Goal: Task Accomplishment & Management: Manage account settings

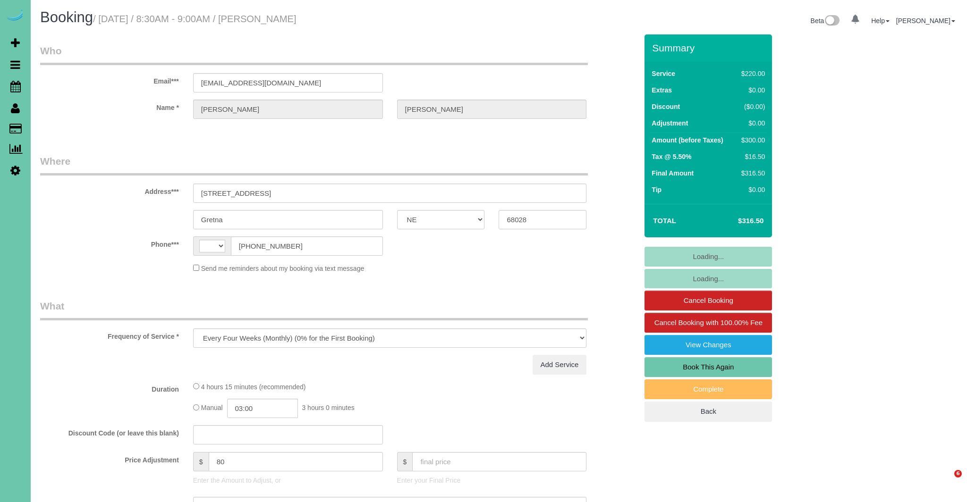
select select "NE"
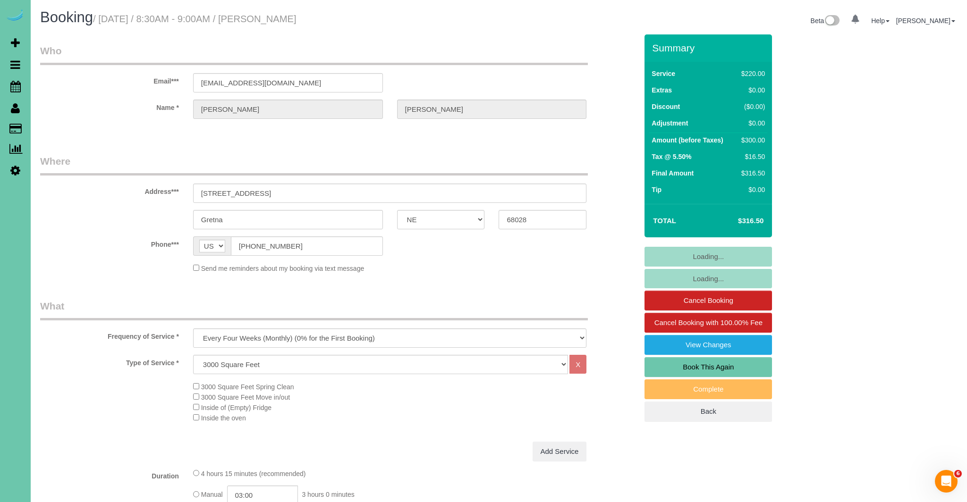
select select "string:US"
select select "object:933"
select select "number:38"
select select "number:42"
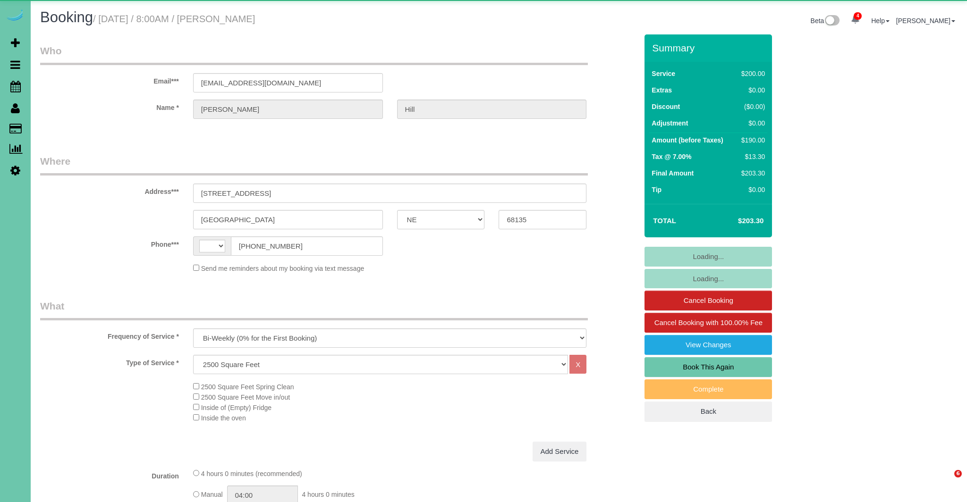
select select "NE"
select select "string:[GEOGRAPHIC_DATA]"
select select "string:fspay-378439ef-b1a8-402e-9b25-154d68d28bf5"
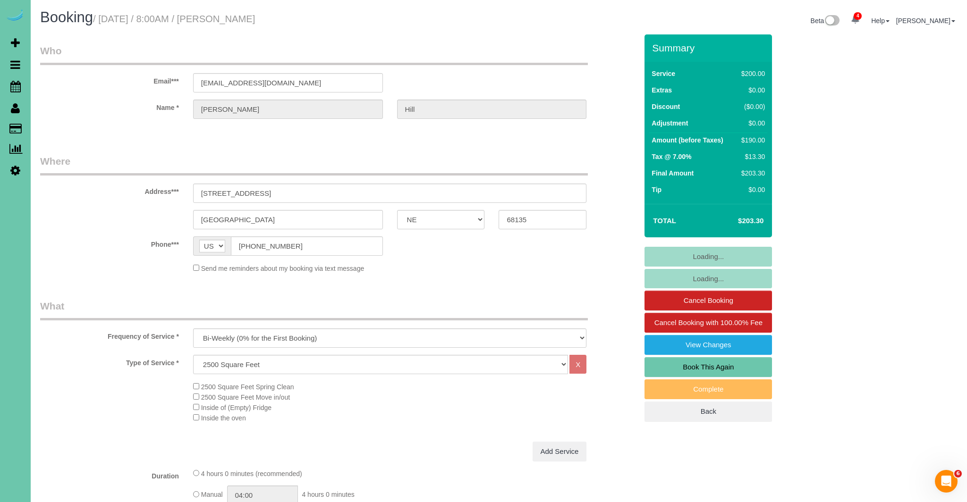
select select "object:944"
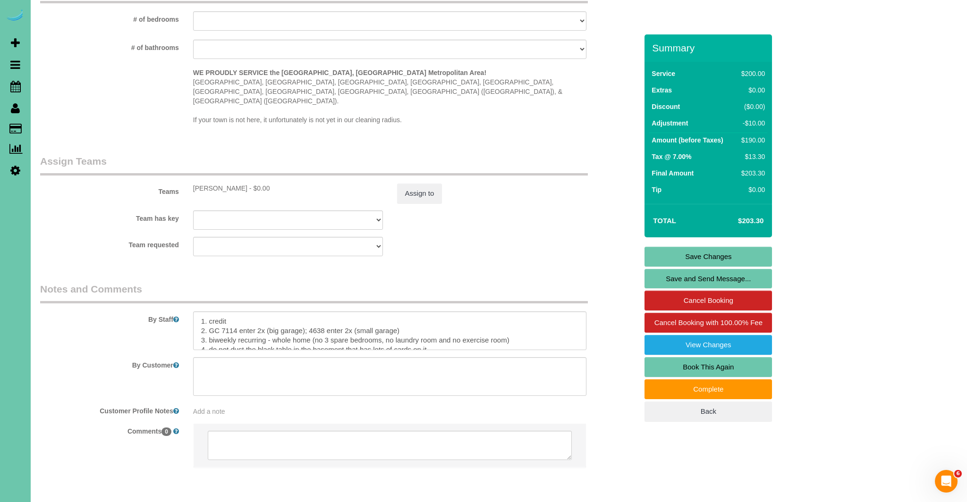
scroll to position [918, 0]
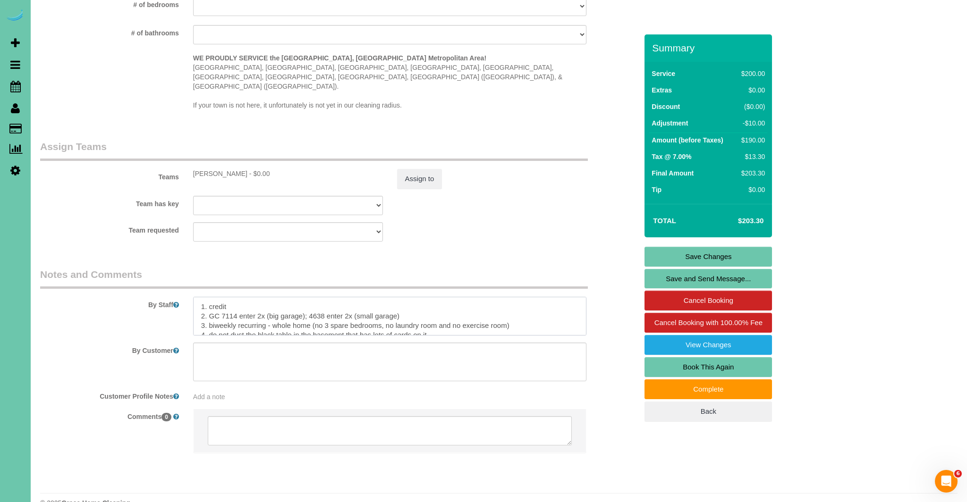
drag, startPoint x: 221, startPoint y: 297, endPoint x: 306, endPoint y: 298, distance: 85.0
click at [306, 298] on textarea at bounding box center [390, 316] width 394 height 39
drag, startPoint x: 256, startPoint y: 296, endPoint x: 265, endPoint y: 296, distance: 9.0
click at [265, 297] on textarea at bounding box center [390, 316] width 394 height 39
type textarea "1. credit 2. GC 4638 enter (small garage) 3. biweekly recurring - whole home (n…"
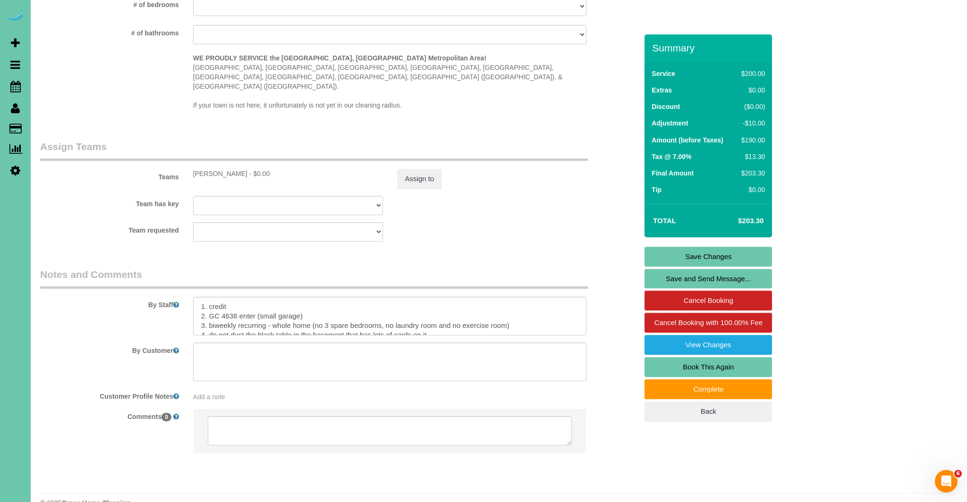
click at [721, 254] on link "Save Changes" at bounding box center [707, 257] width 127 height 20
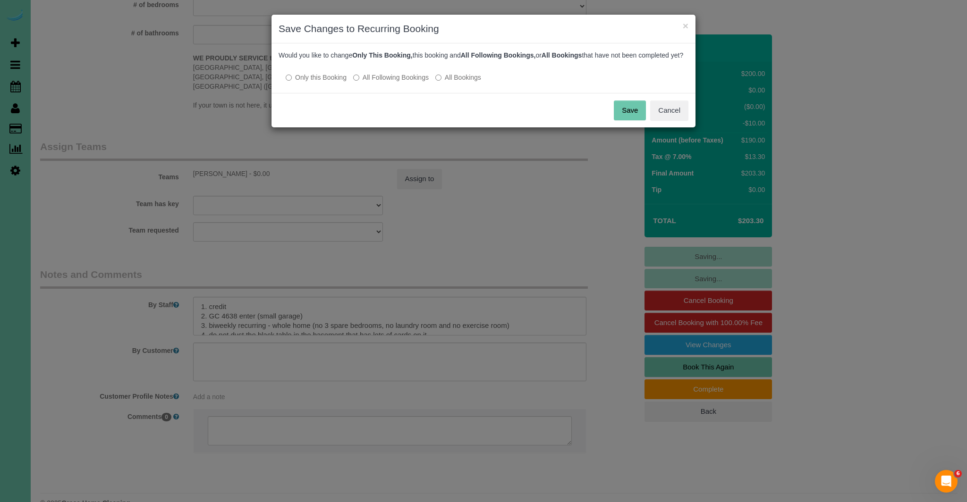
click at [361, 82] on label "All Following Bookings" at bounding box center [391, 77] width 76 height 9
click at [626, 120] on button "Save" at bounding box center [630, 111] width 32 height 20
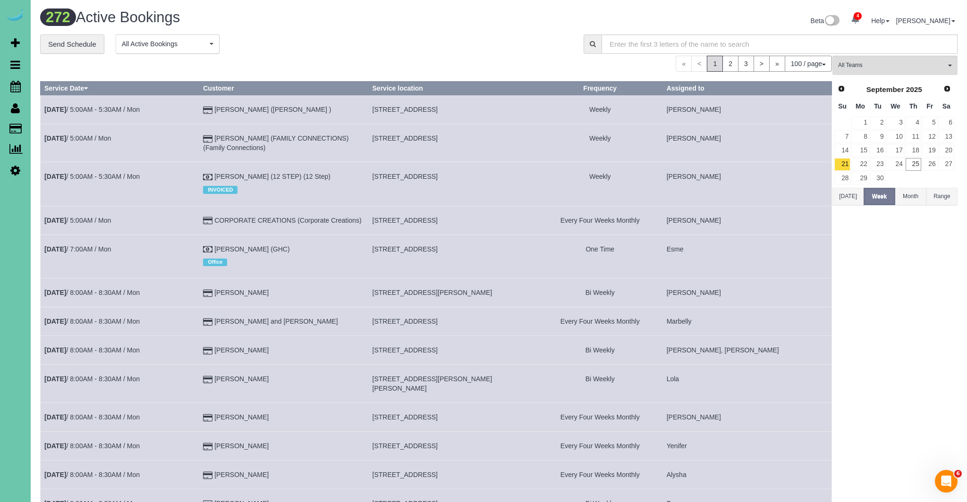
click at [600, 20] on div "Beta 4 Your Notifications You have 0 alerts × You have 5 to charge for 09/24/20…" at bounding box center [732, 21] width 466 height 25
click at [15, 87] on icon at bounding box center [15, 86] width 10 height 11
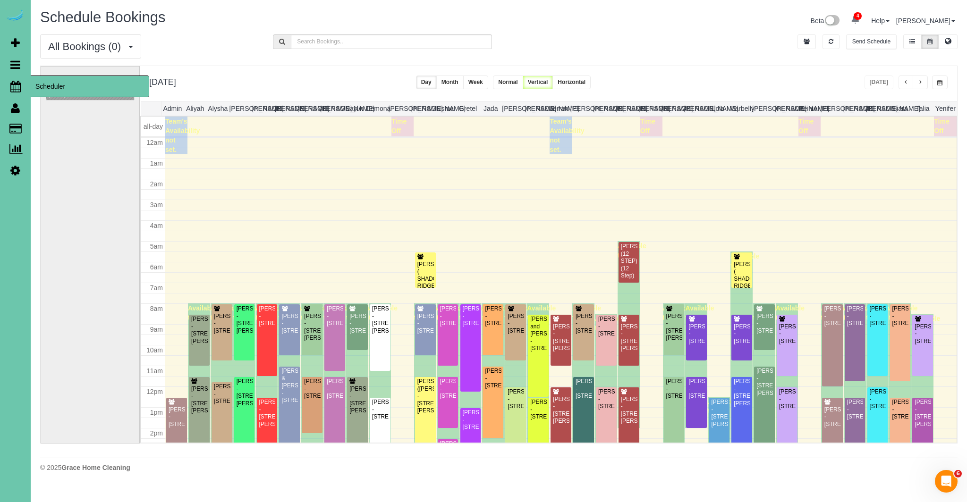
scroll to position [125, 0]
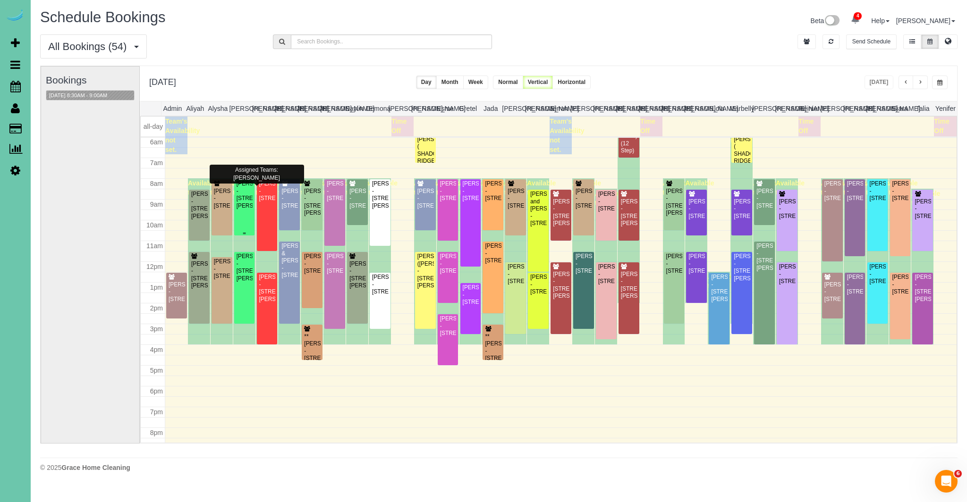
click at [241, 208] on div "[PERSON_NAME] - [STREET_ADDRESS][PERSON_NAME]" at bounding box center [244, 194] width 17 height 29
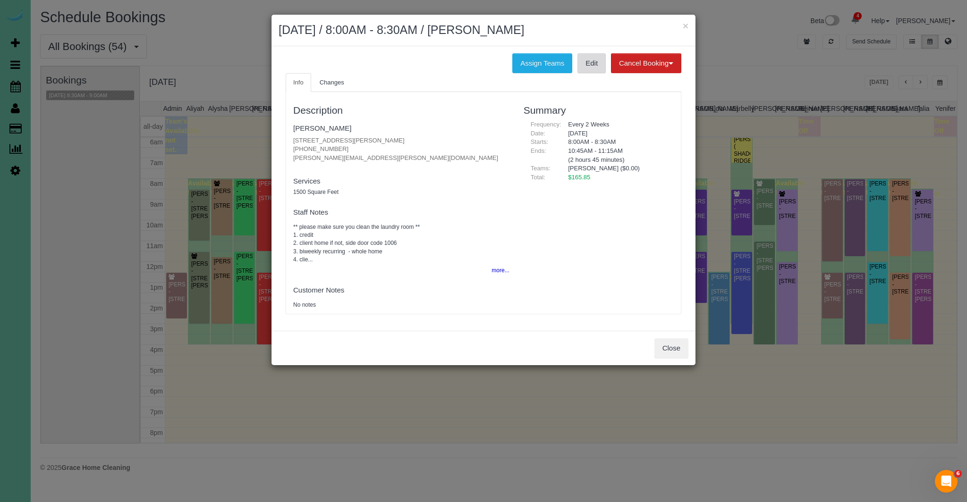
click at [594, 59] on link "Edit" at bounding box center [591, 63] width 28 height 20
drag, startPoint x: 678, startPoint y: 355, endPoint x: 667, endPoint y: 359, distance: 11.8
click at [678, 355] on button "Close" at bounding box center [671, 348] width 34 height 20
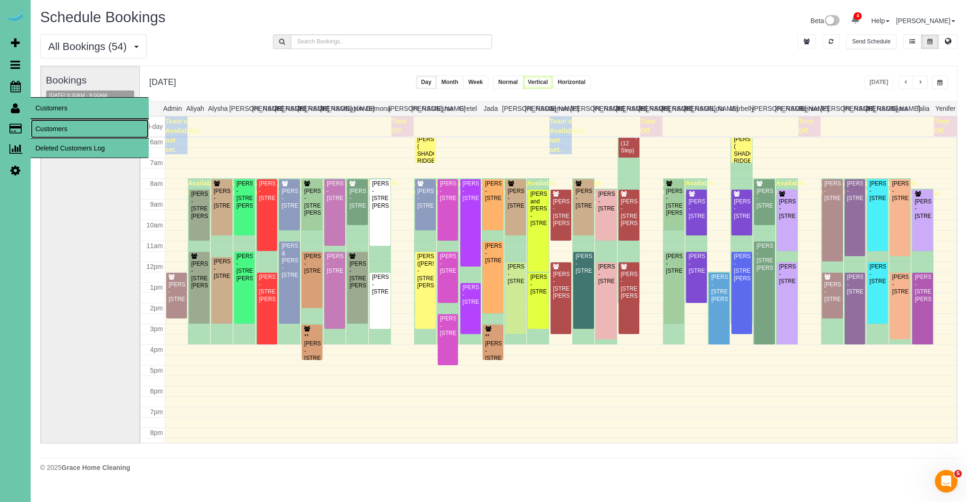
click at [46, 126] on link "Customers" at bounding box center [90, 128] width 118 height 19
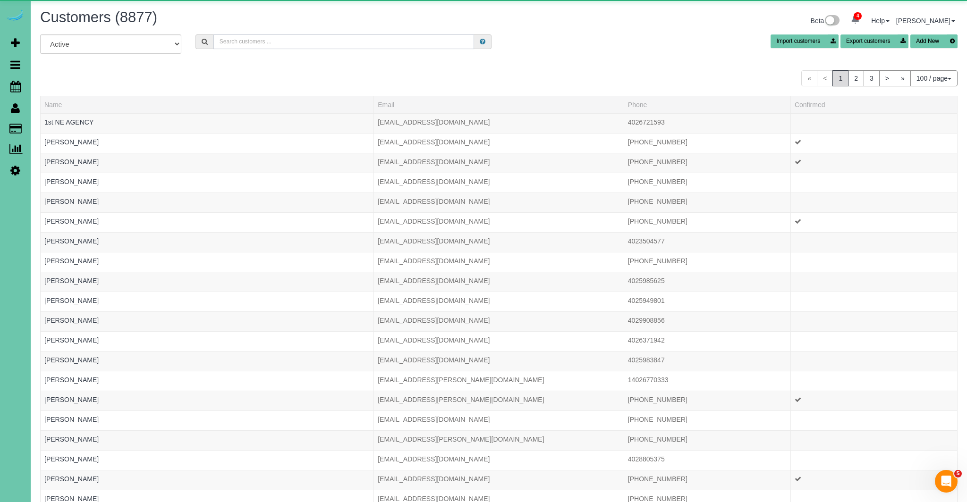
click at [296, 43] on input "text" at bounding box center [343, 41] width 261 height 15
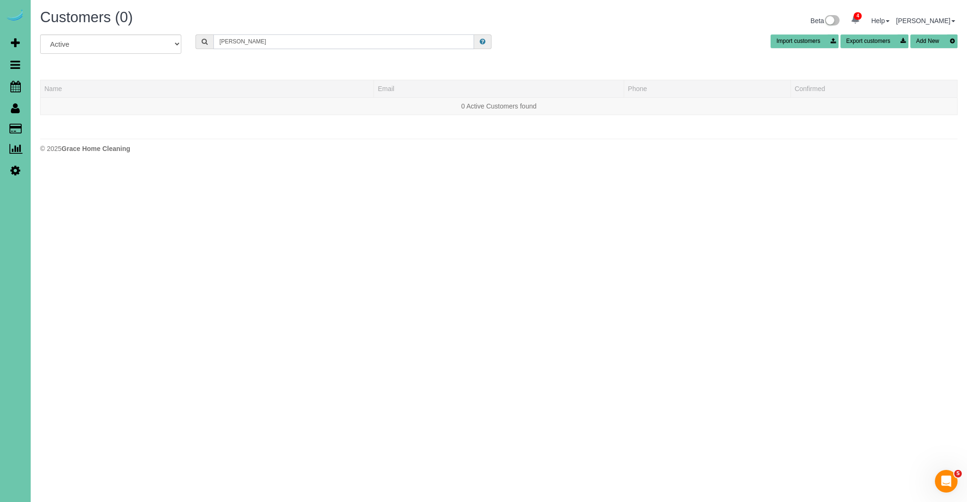
drag, startPoint x: 242, startPoint y: 42, endPoint x: 297, endPoint y: 62, distance: 58.2
click at [243, 42] on input "tom smoth" at bounding box center [343, 41] width 261 height 15
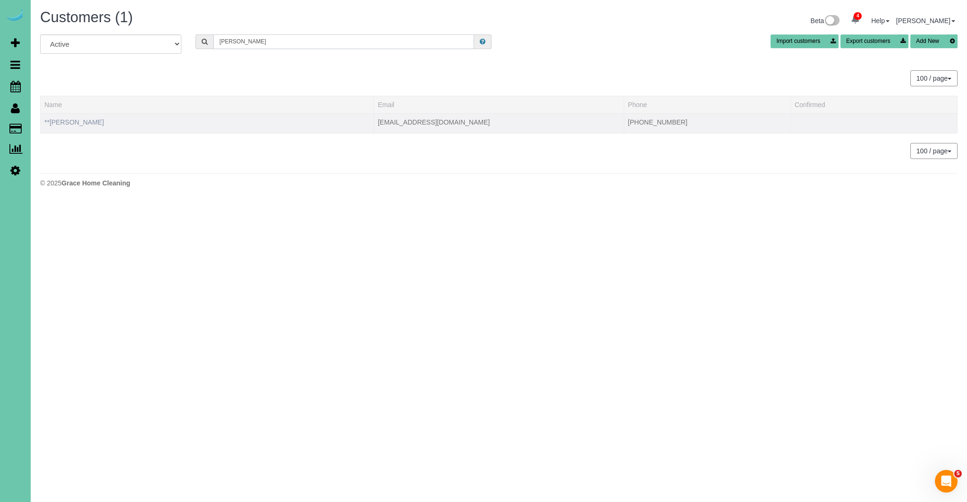
type input "tom smith"
click at [73, 120] on link "**[PERSON_NAME]" at bounding box center [73, 122] width 59 height 8
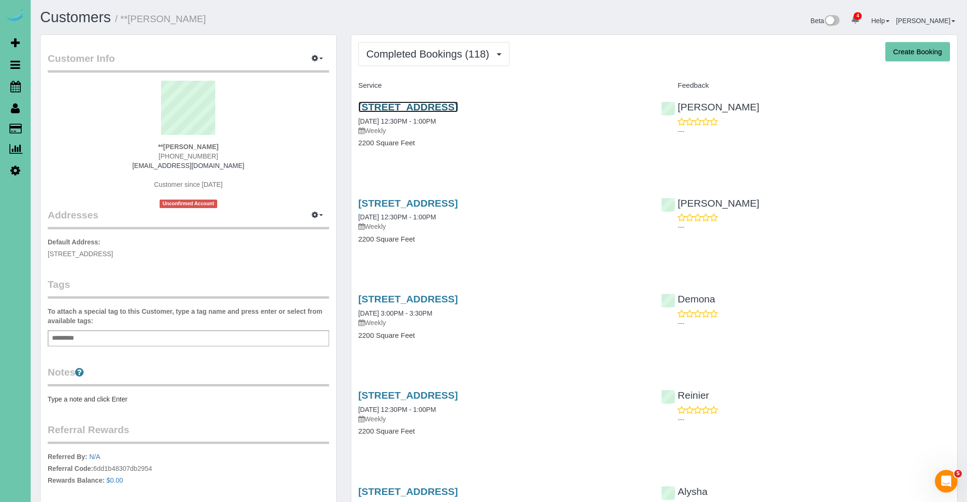
click at [372, 103] on link "[STREET_ADDRESS]" at bounding box center [408, 106] width 100 height 11
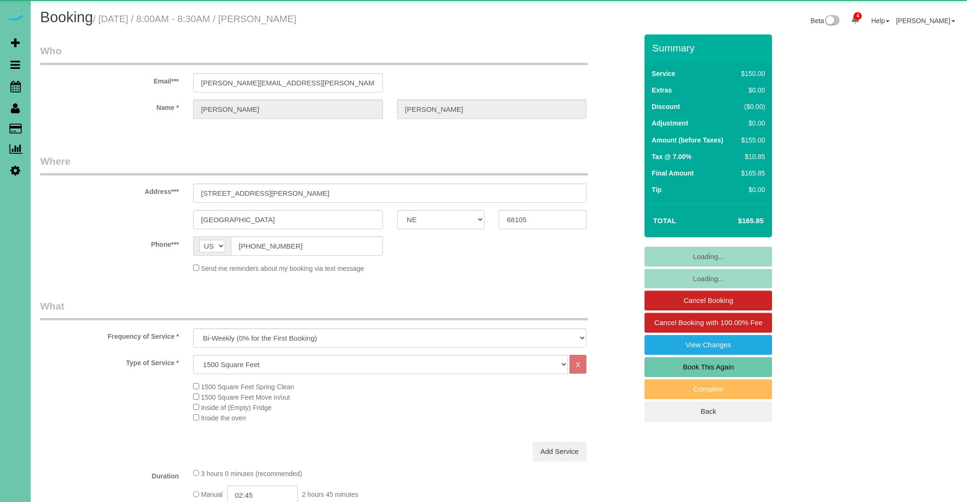
select select "NE"
select select "string:fspay-b519e109-dc02-492b-8e0d-611a51235753"
select select "number:36"
select select "number:41"
select select "object:944"
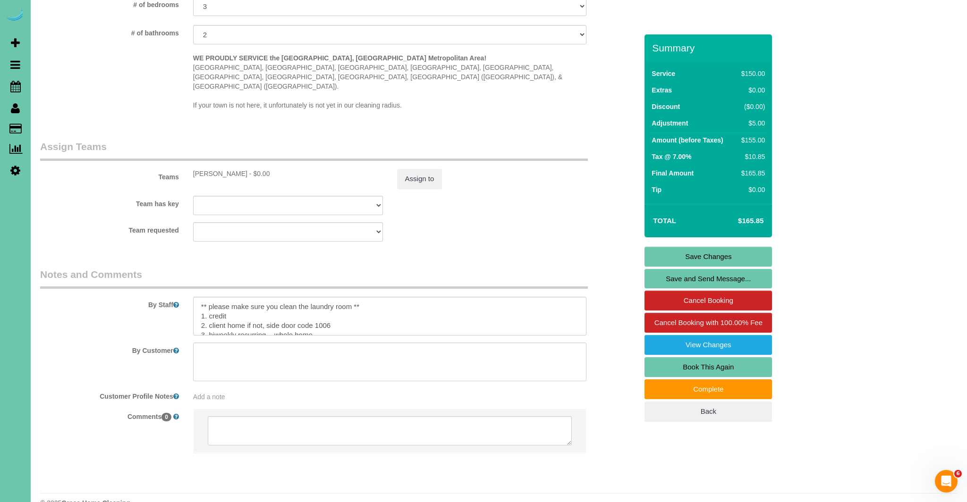
scroll to position [16, 0]
click at [351, 297] on textarea at bounding box center [390, 316] width 394 height 39
click at [432, 297] on textarea at bounding box center [390, 316] width 394 height 39
click at [504, 297] on textarea at bounding box center [390, 316] width 394 height 39
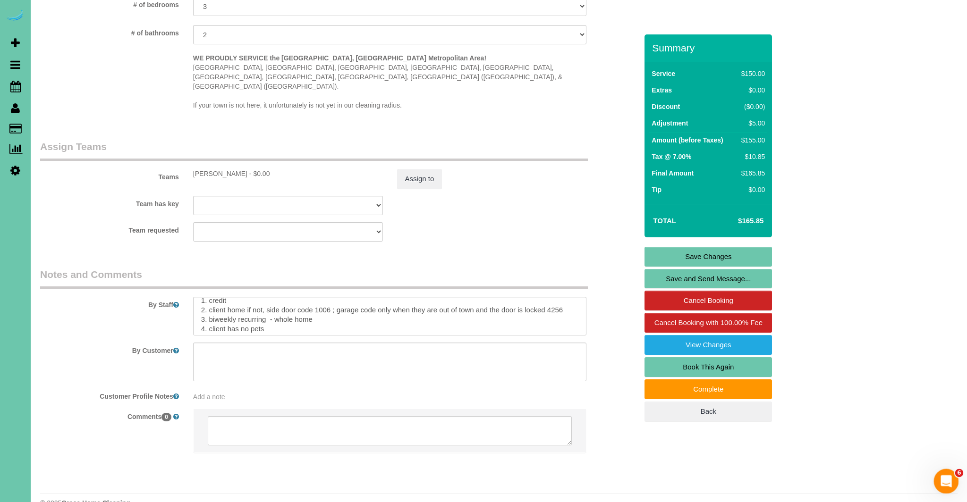
click at [950, 480] on icon "Open Intercom Messenger" at bounding box center [945, 481] width 16 height 16
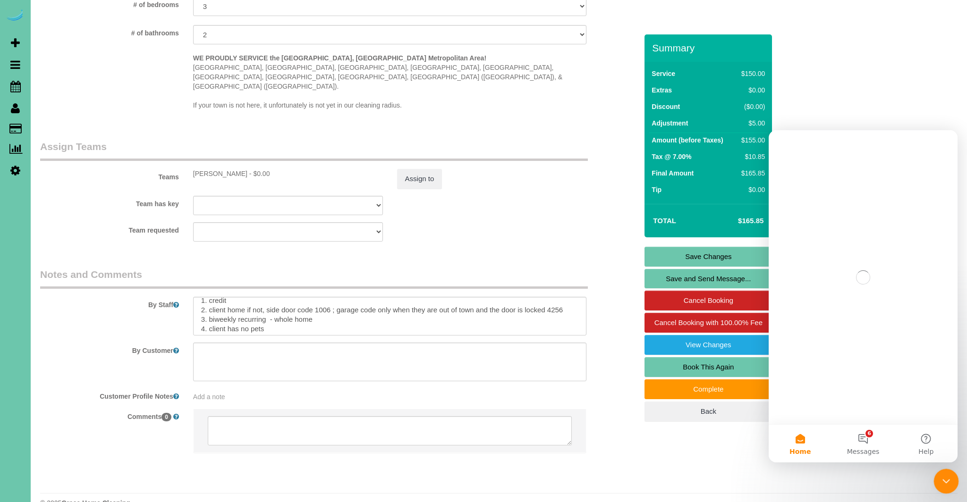
scroll to position [0, 0]
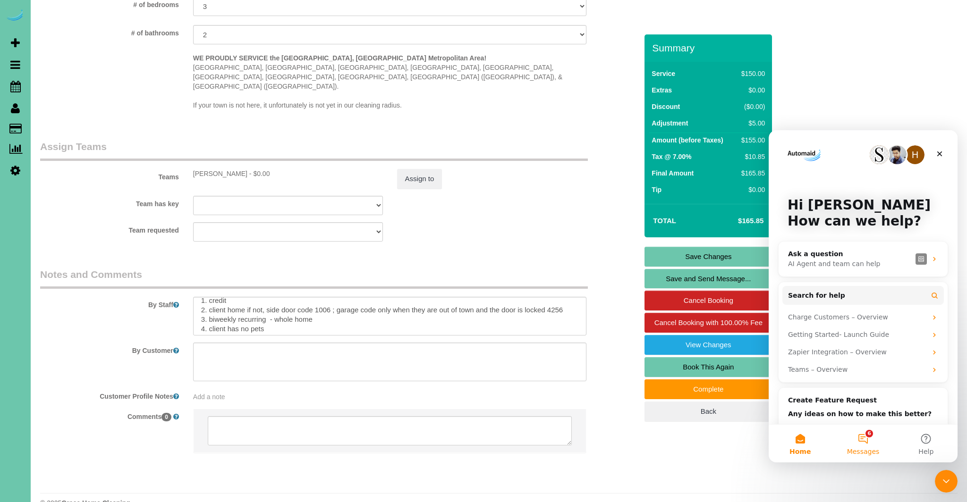
click at [866, 437] on button "6 Messages" at bounding box center [862, 444] width 63 height 38
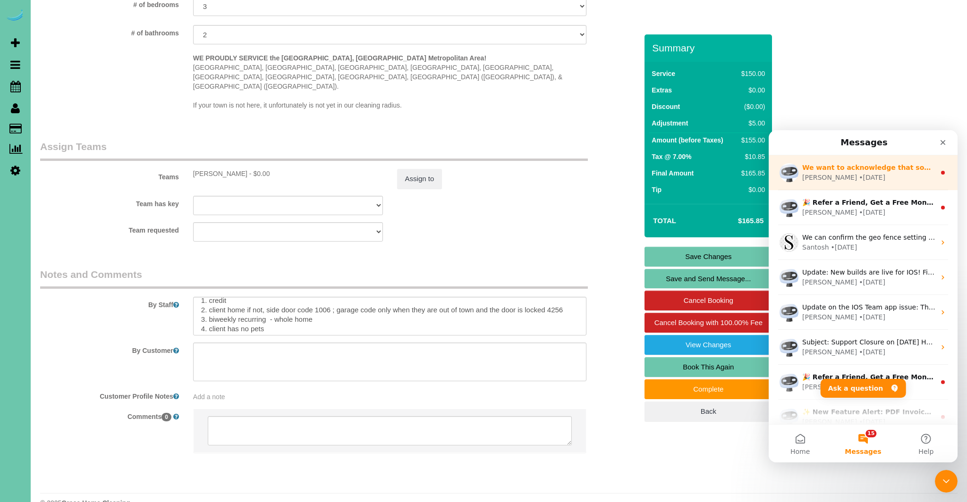
click at [888, 174] on div "Ellie • 1d ago" at bounding box center [868, 178] width 133 height 10
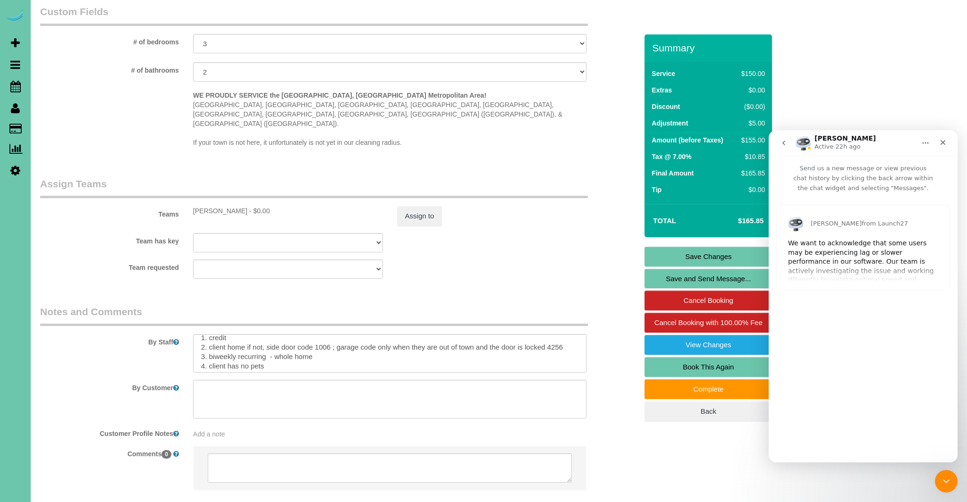
scroll to position [880, 0]
click at [877, 271] on div "Ellie from Launch27 We want to acknowledge that some users may be experiencing …" at bounding box center [863, 247] width 173 height 85
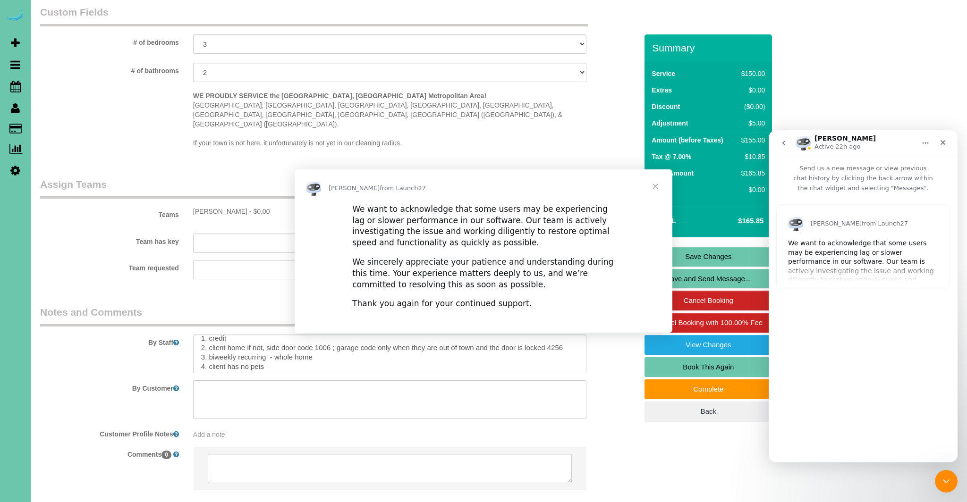
scroll to position [0, 0]
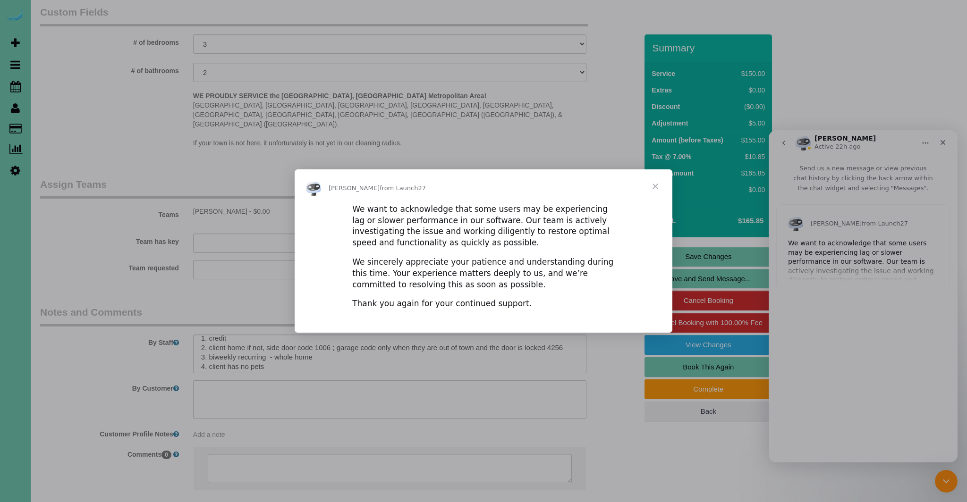
click at [654, 186] on span "Close" at bounding box center [655, 186] width 34 height 34
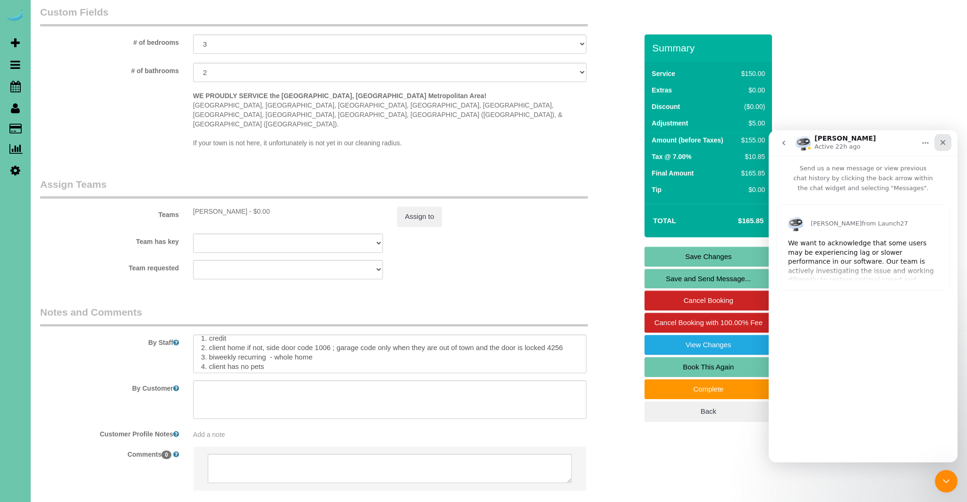
click at [942, 145] on icon "Close" at bounding box center [943, 143] width 8 height 8
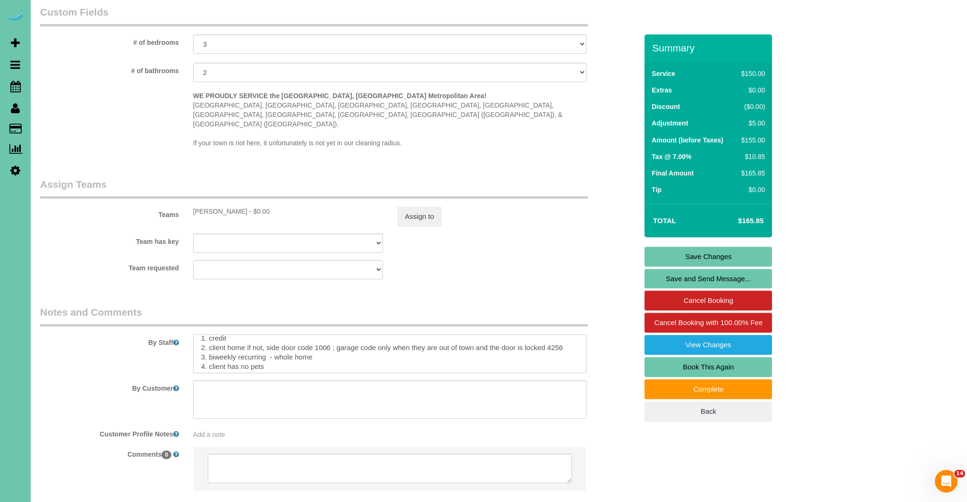
drag, startPoint x: 568, startPoint y: 331, endPoint x: 582, endPoint y: 338, distance: 15.4
click at [568, 335] on textarea at bounding box center [390, 354] width 394 height 39
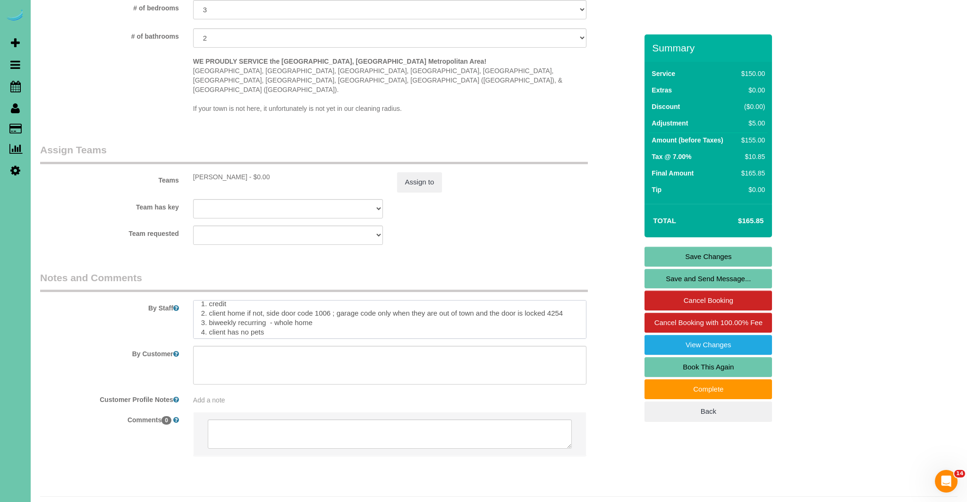
scroll to position [918, 0]
click at [574, 297] on textarea at bounding box center [390, 316] width 394 height 39
type textarea "** please make sure you clean the laundry room ** 1. credit 2. client home if n…"
click at [719, 258] on link "Save Changes" at bounding box center [707, 257] width 127 height 20
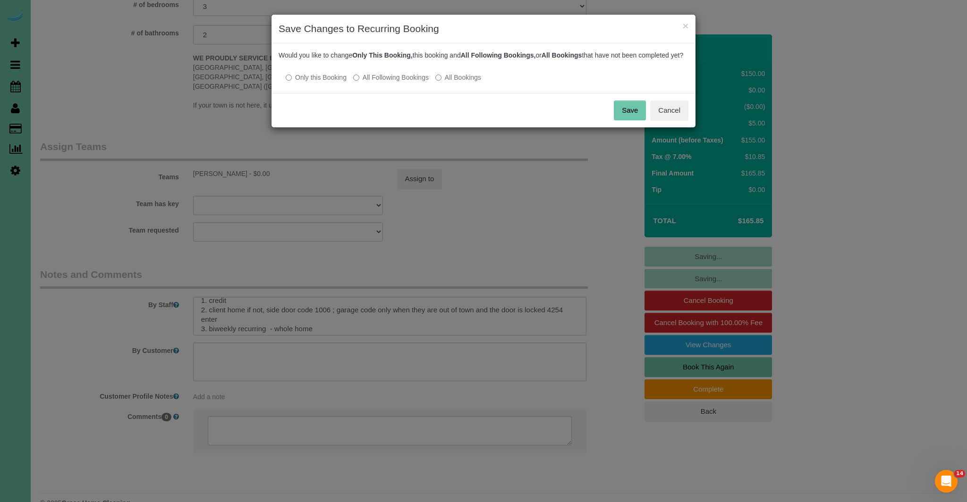
click at [626, 120] on button "Save" at bounding box center [630, 111] width 32 height 20
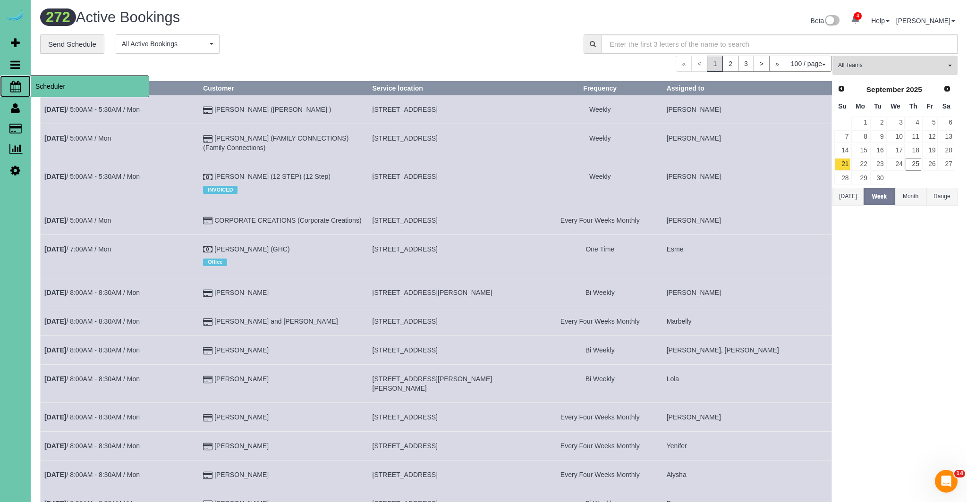
click at [13, 83] on icon at bounding box center [15, 86] width 10 height 11
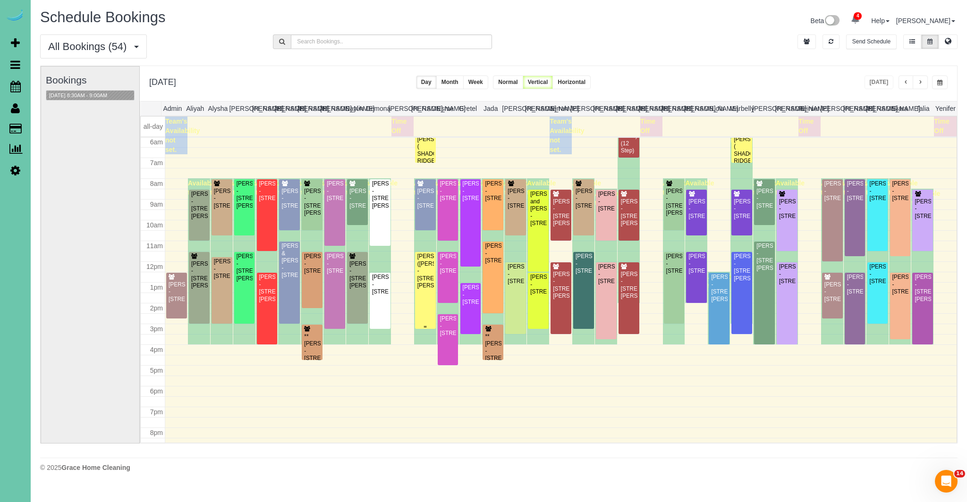
scroll to position [126, 0]
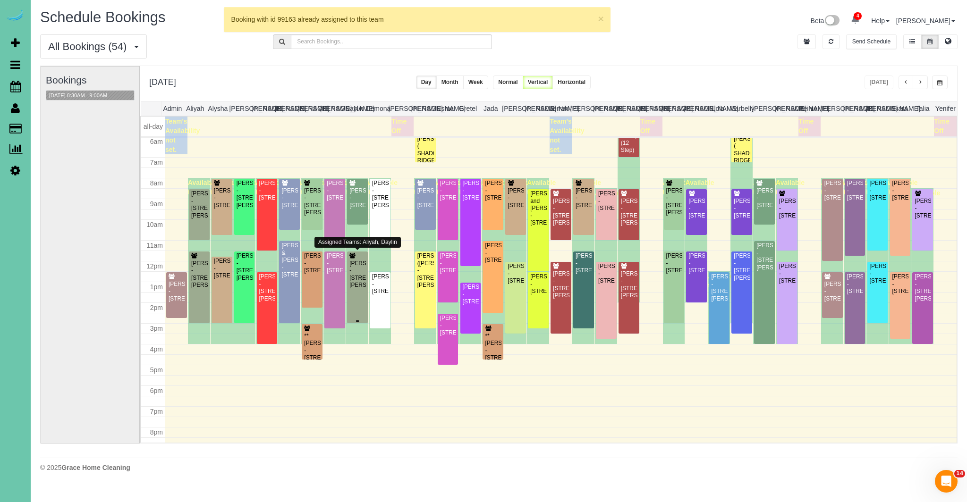
click at [358, 263] on div "[PERSON_NAME] - [STREET_ADDRESS][PERSON_NAME]" at bounding box center [357, 274] width 17 height 29
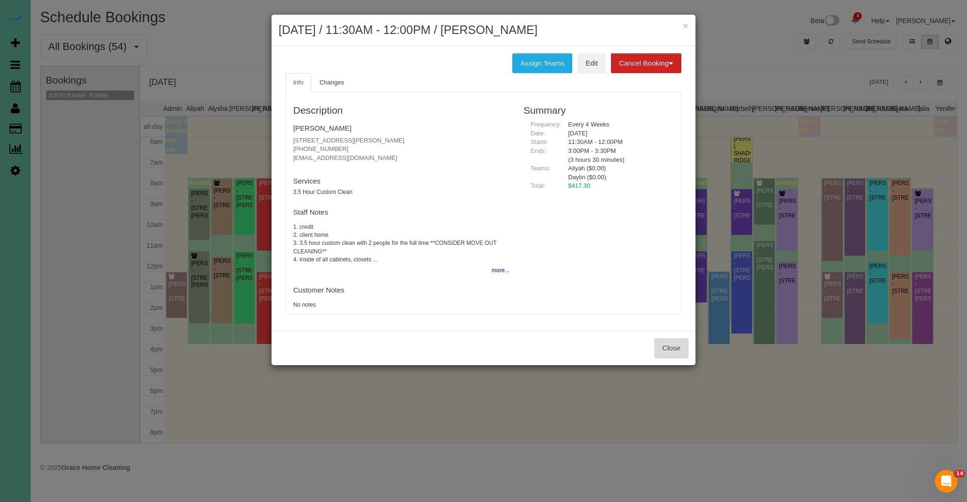
click at [674, 350] on button "Close" at bounding box center [671, 348] width 34 height 20
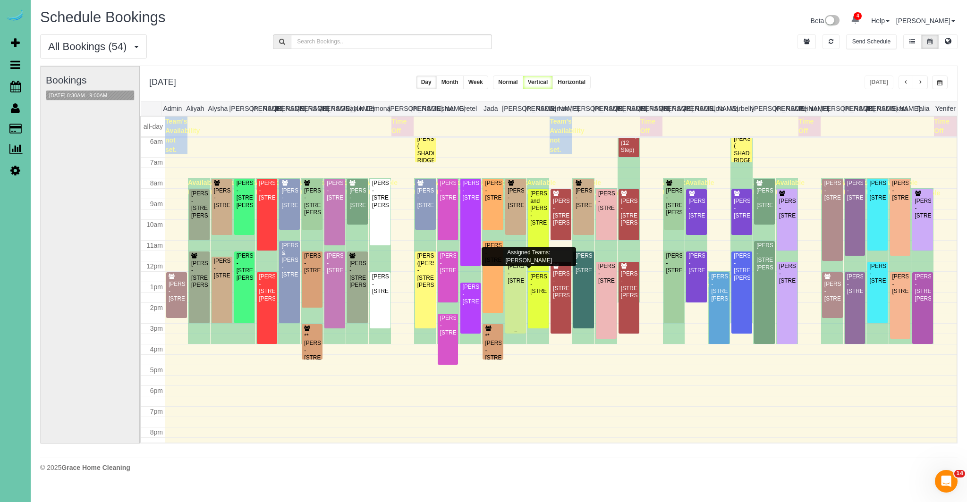
click at [513, 283] on div "[PERSON_NAME] - [STREET_ADDRESS]" at bounding box center [515, 274] width 17 height 22
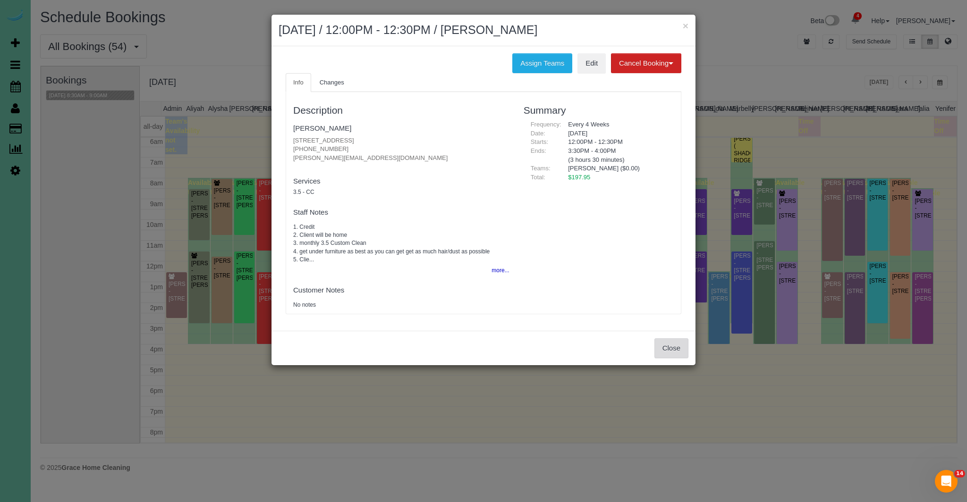
click at [662, 352] on button "Close" at bounding box center [671, 348] width 34 height 20
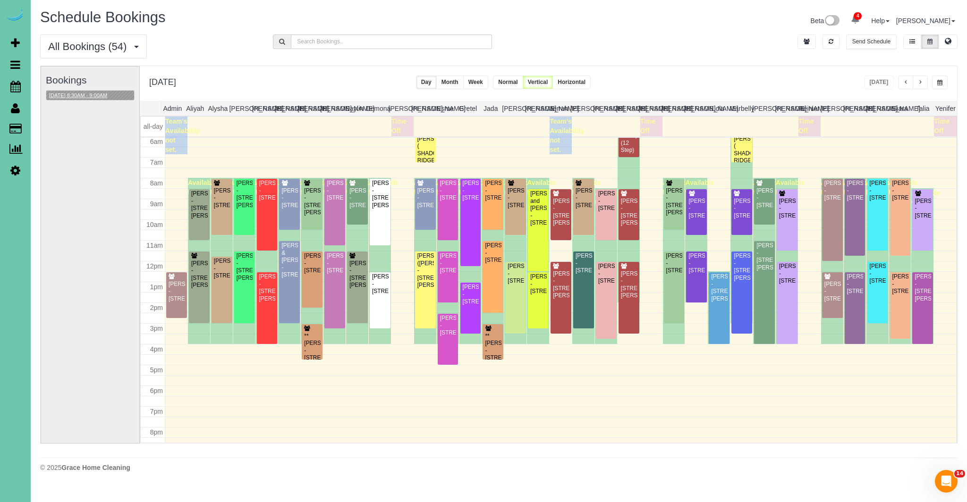
click at [89, 97] on button "[DATE] 8:30AM - 9:00AM" at bounding box center [78, 96] width 64 height 10
click at [89, 97] on body "4 Beta Your Notifications You have 0 alerts × You have 6 to charge for [DATE] ×…" at bounding box center [483, 251] width 967 height 502
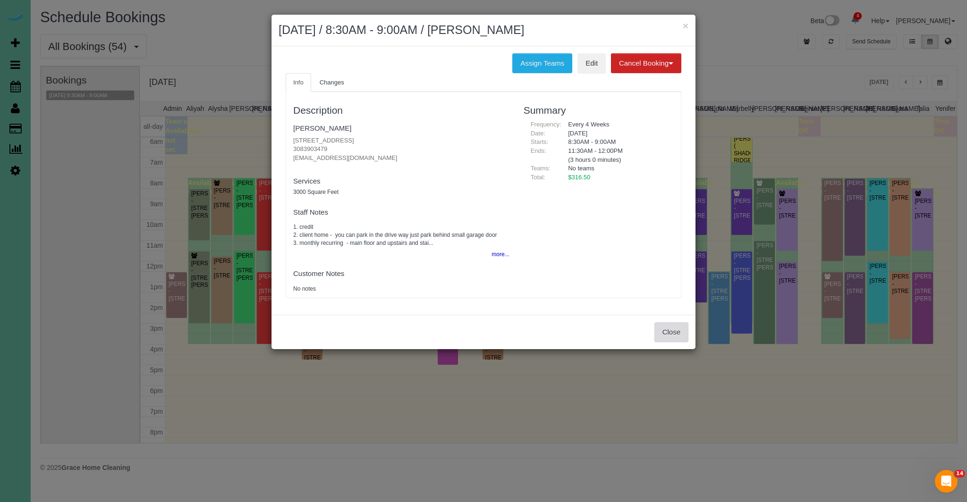
click at [671, 331] on button "Close" at bounding box center [671, 332] width 34 height 20
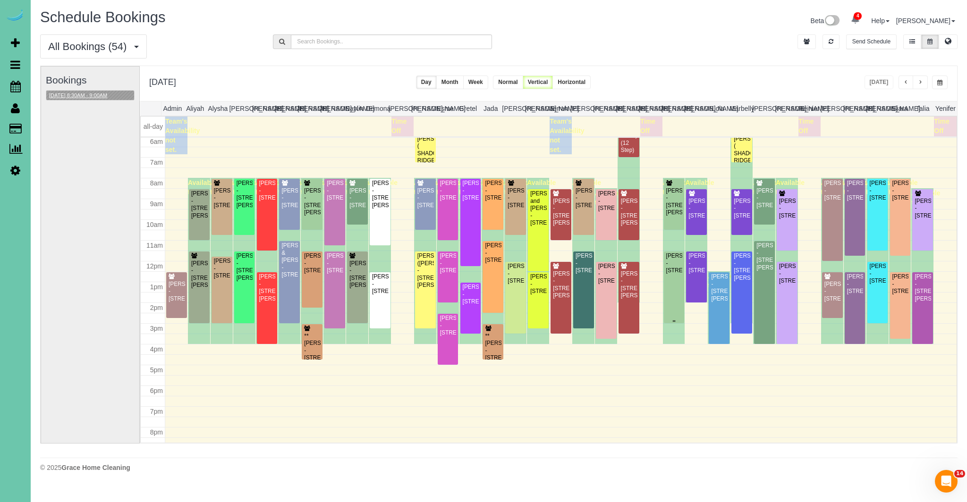
scroll to position [114, 0]
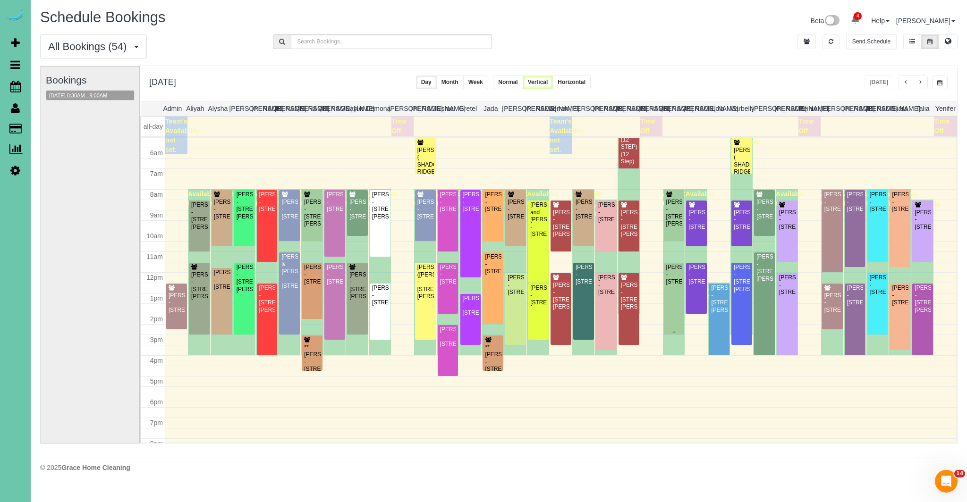
click at [677, 286] on div "[PERSON_NAME] - [STREET_ADDRESS]" at bounding box center [674, 275] width 17 height 22
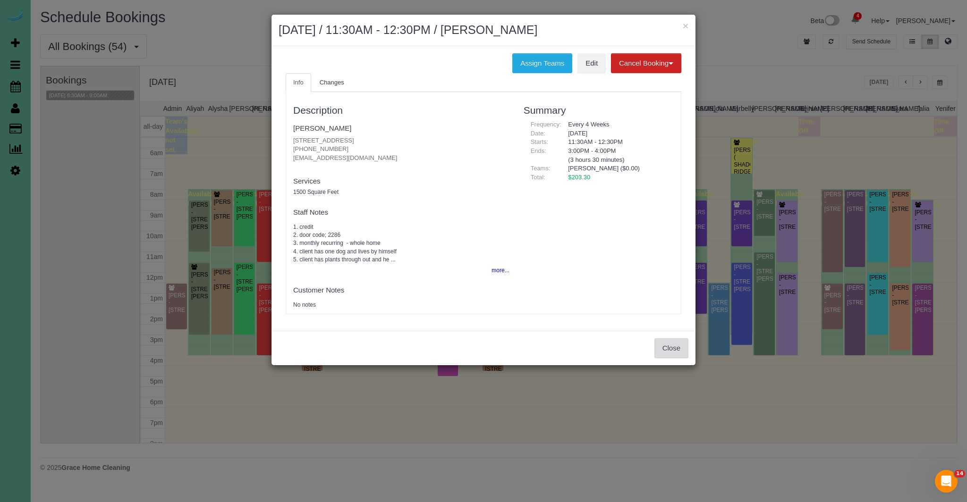
click at [679, 345] on button "Close" at bounding box center [671, 348] width 34 height 20
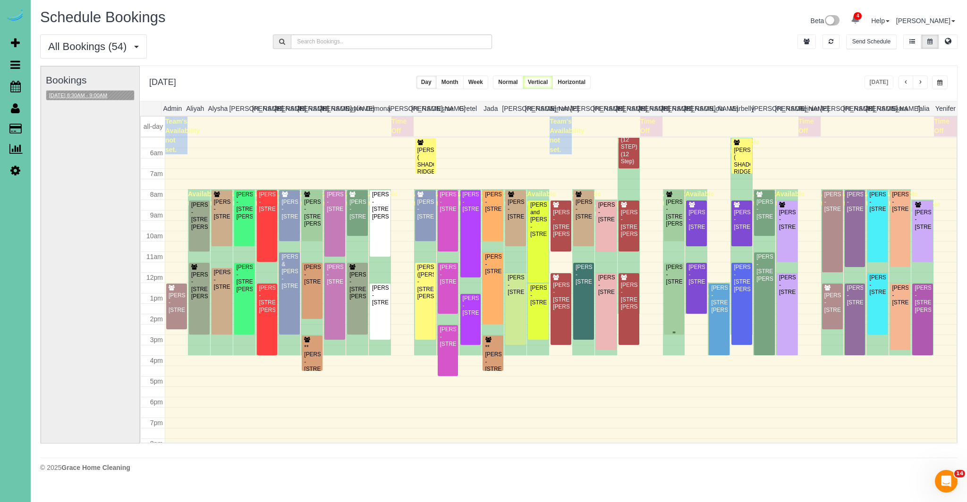
scroll to position [111, 0]
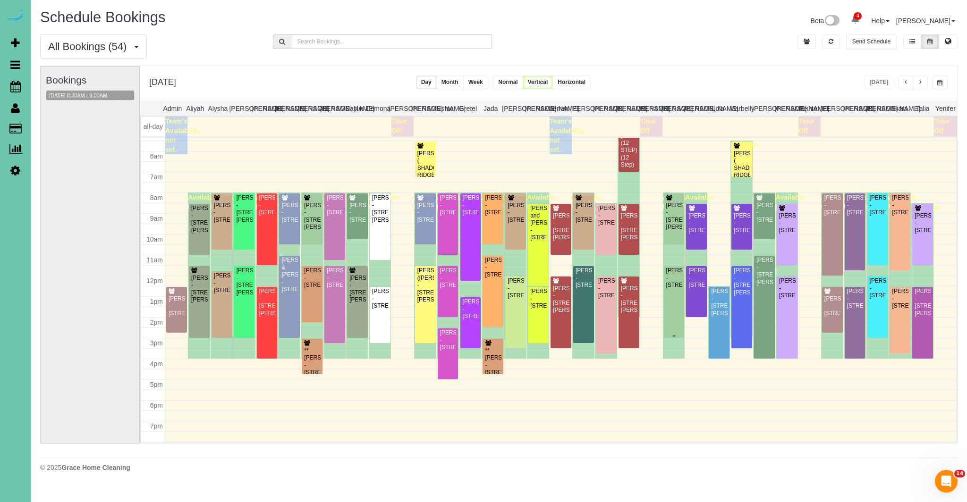
click at [678, 289] on div "[PERSON_NAME] - [STREET_ADDRESS]" at bounding box center [674, 278] width 17 height 22
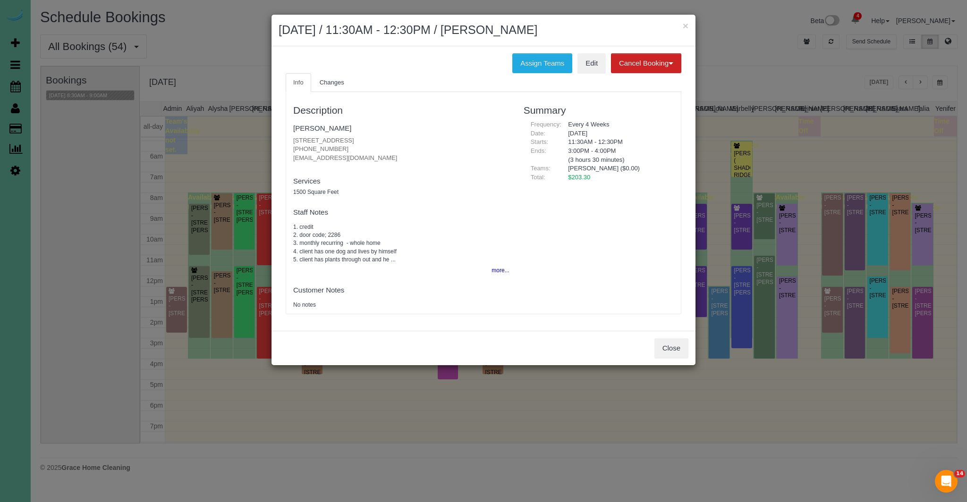
click at [640, 313] on div "Description Jason Wallace 6224 S 109th St, Omaha, NE 68137 (307) 760-2083 jwall…" at bounding box center [484, 203] width 396 height 222
click at [677, 352] on button "Close" at bounding box center [671, 348] width 34 height 20
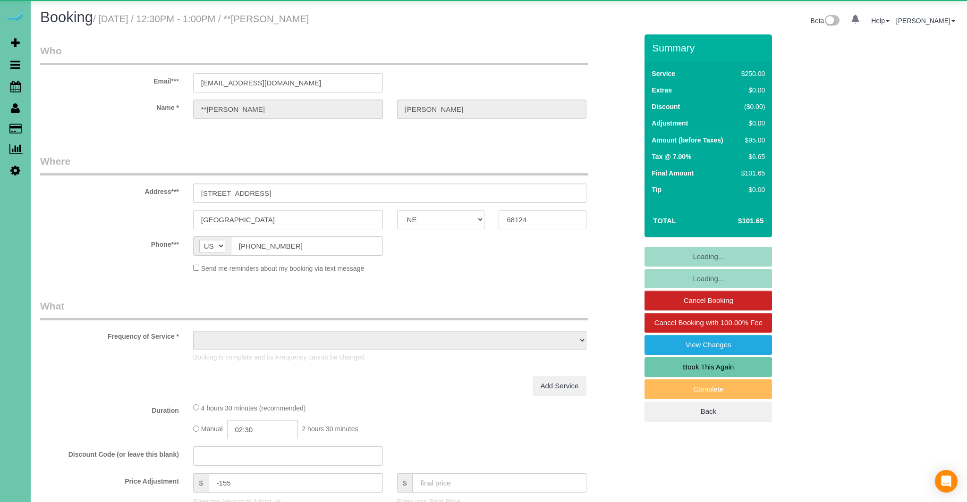
select select "NE"
select select "object:745"
select select "string:fspay-3556f306-b69a-4621-8005-99cea364a67c"
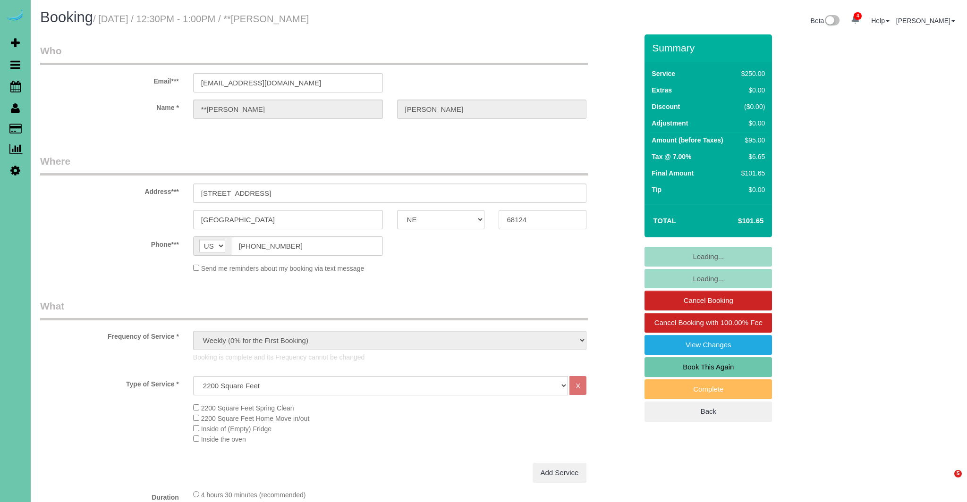
select select "object:951"
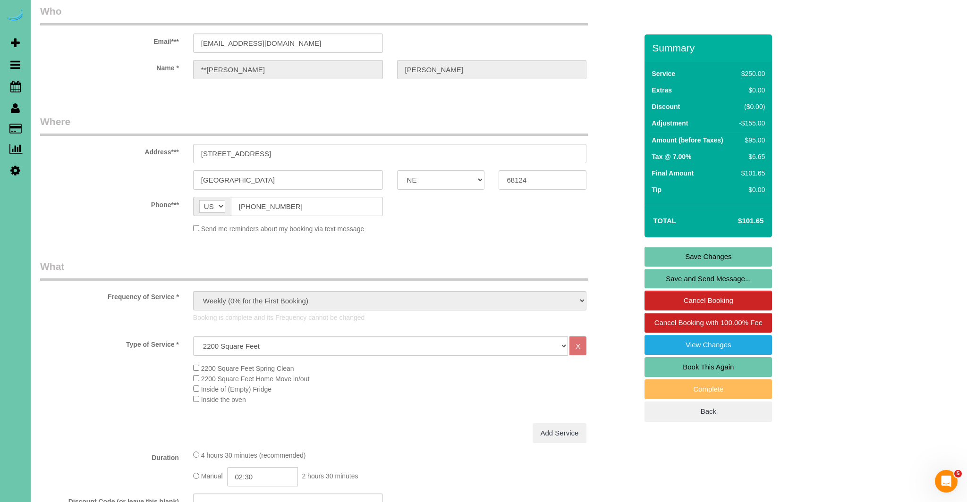
scroll to position [49, 0]
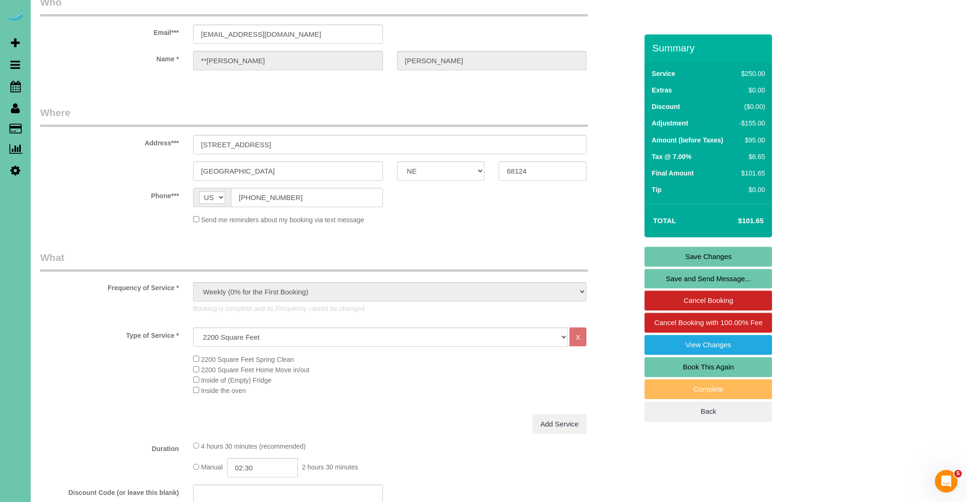
click at [724, 369] on link "Book This Again" at bounding box center [707, 367] width 127 height 20
select select "NE"
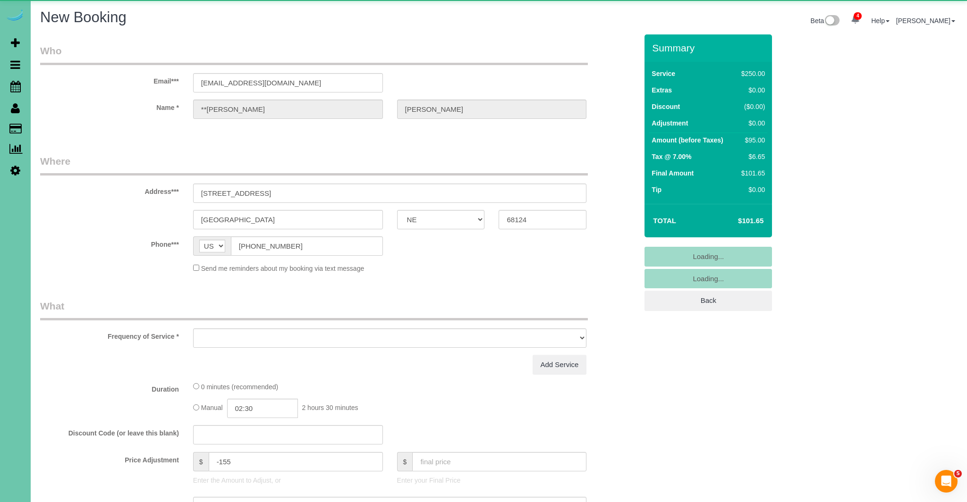
select select "string:fspay-3556f306-b69a-4621-8005-99cea364a67c"
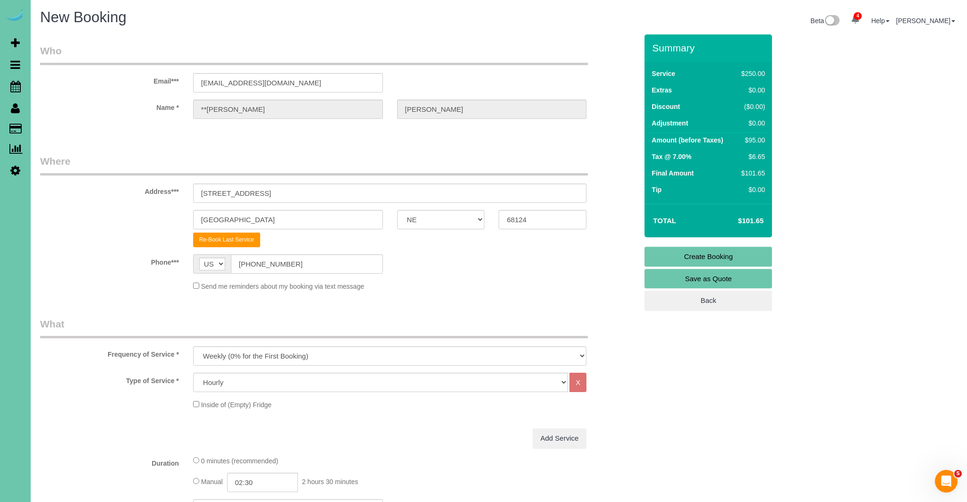
select select "object:1668"
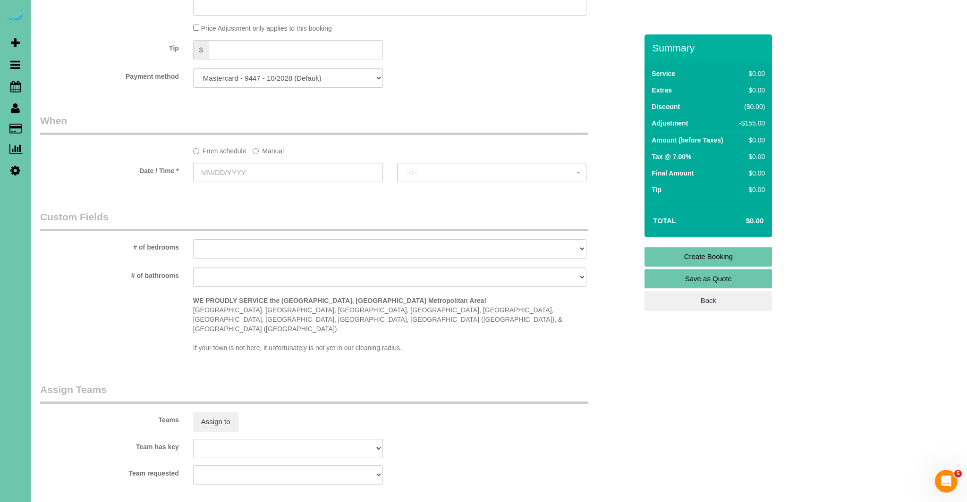
scroll to position [601, 0]
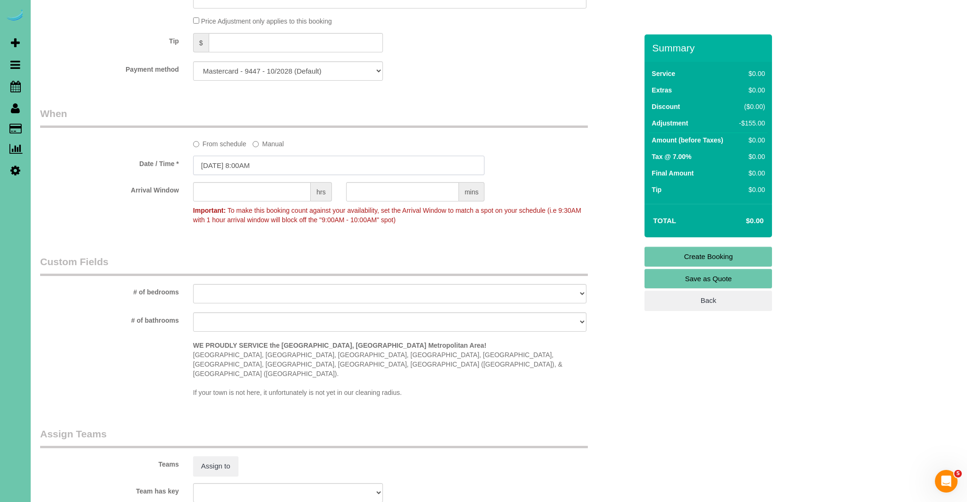
click at [238, 165] on input "[DATE] 8:00AM" at bounding box center [339, 165] width 292 height 19
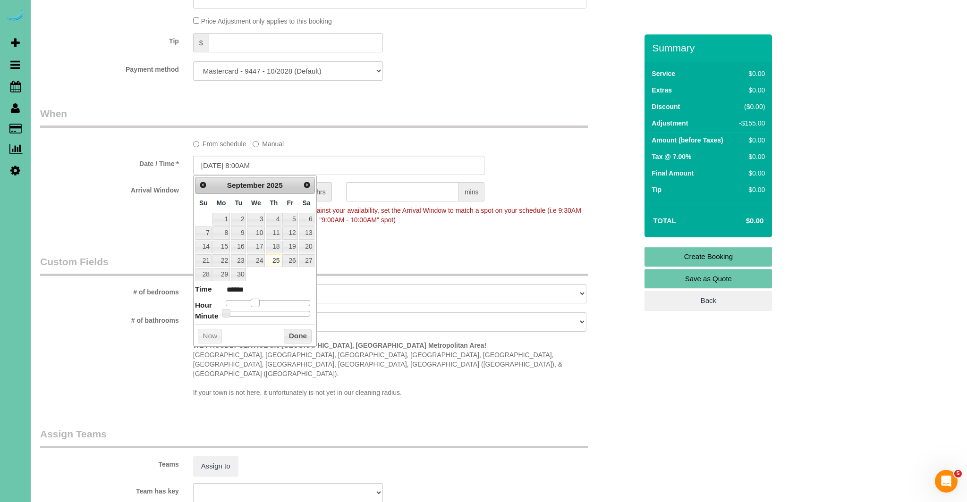
type input "[DATE] 9:00AM"
type input "******"
type input "[DATE] 10:00AM"
type input "*******"
type input "[DATE] 11:00AM"
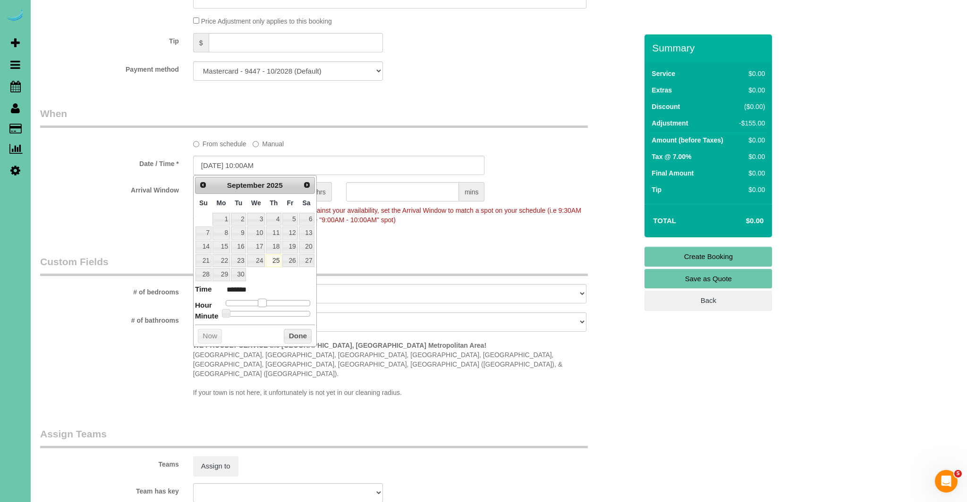
type input "*******"
type input "[DATE] 12:00PM"
type input "*******"
type input "[DATE] 1:00PM"
type input "******"
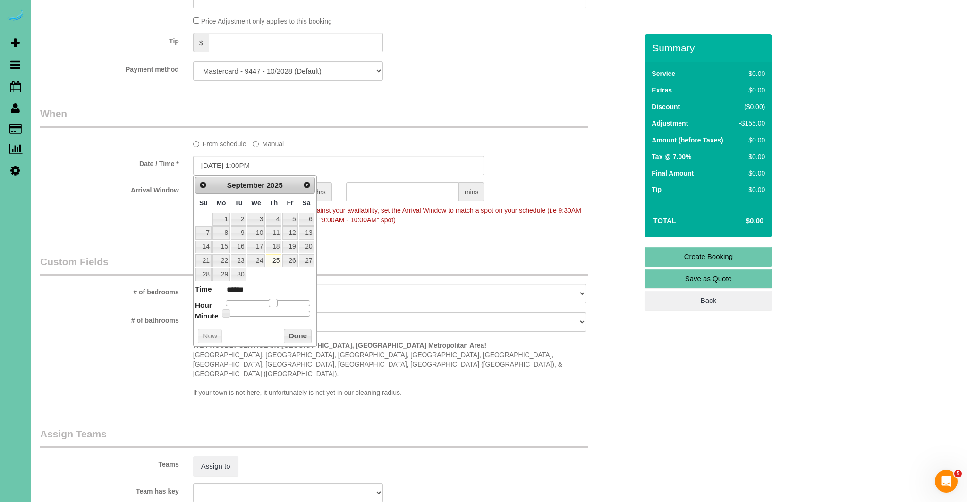
type input "[DATE] 2:00PM"
type input "******"
type input "[DATE] 3:00PM"
type input "******"
type input "[DATE] 2:00PM"
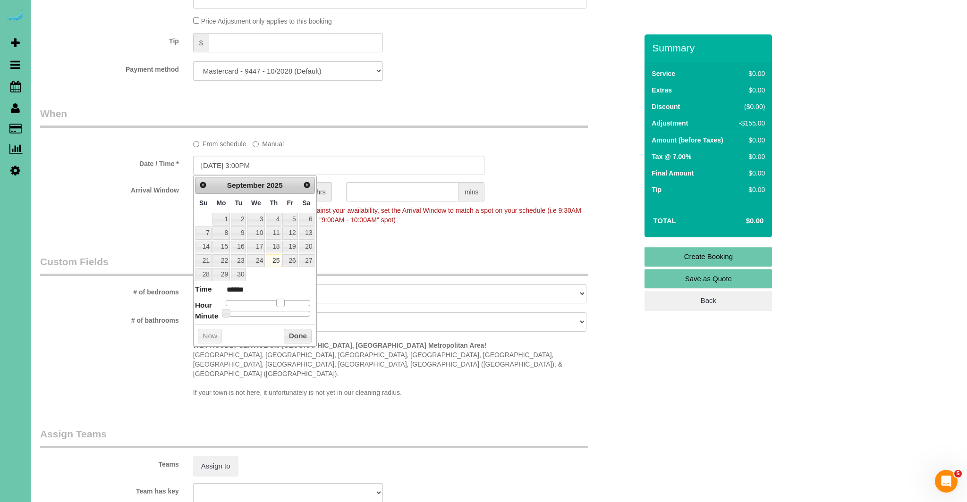
type input "******"
drag, startPoint x: 255, startPoint y: 301, endPoint x: 279, endPoint y: 302, distance: 23.6
click at [279, 302] on span at bounding box center [276, 303] width 8 height 8
click at [300, 339] on button "Done" at bounding box center [298, 336] width 28 height 15
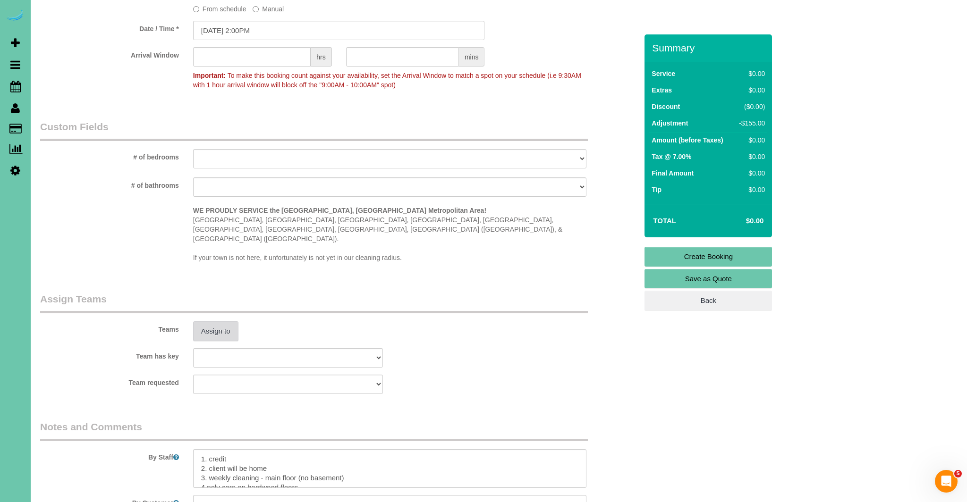
scroll to position [740, 0]
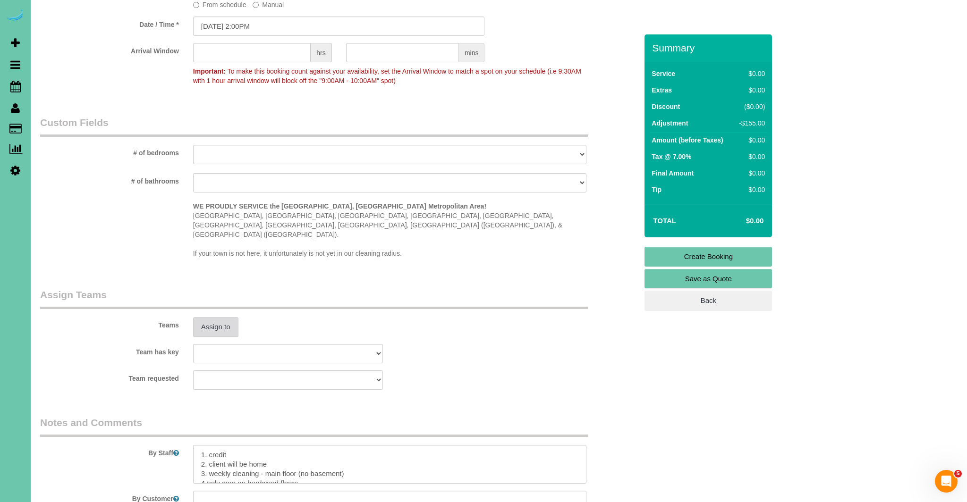
click at [225, 317] on button "Assign to" at bounding box center [215, 327] width 45 height 20
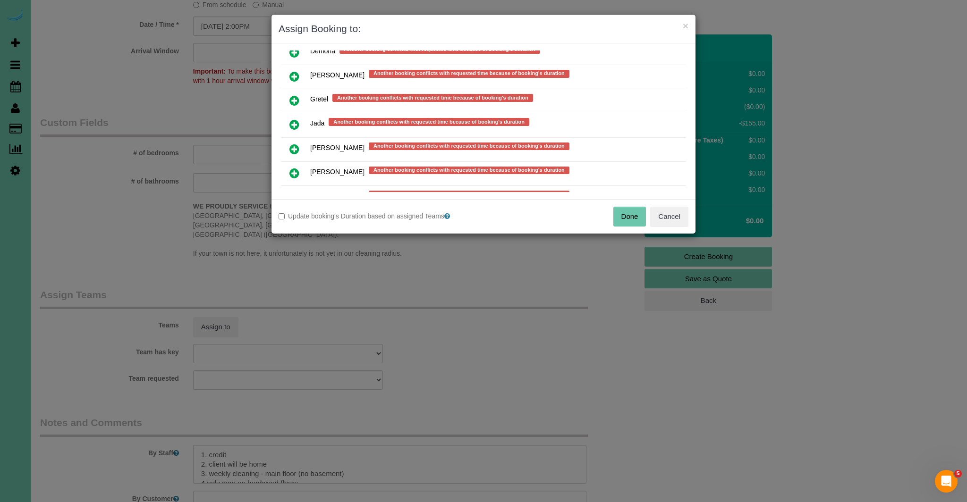
scroll to position [560, 0]
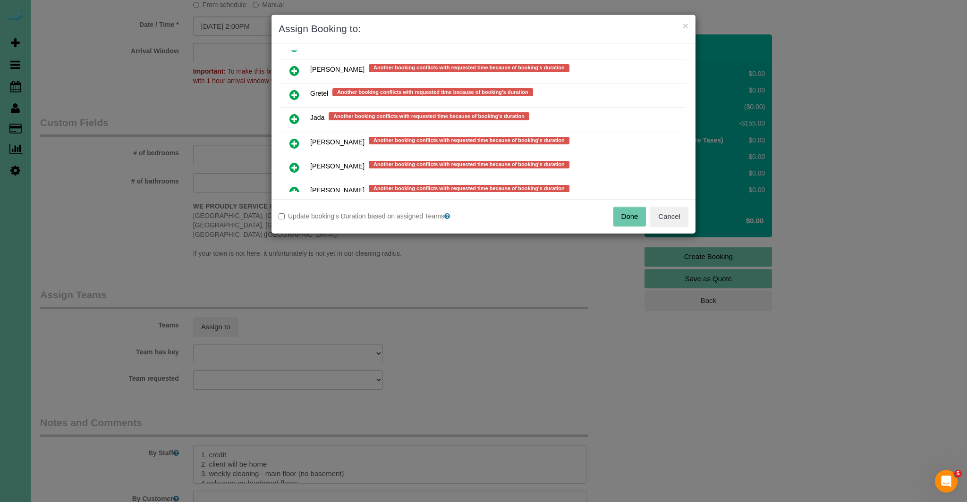
click at [295, 138] on icon at bounding box center [294, 143] width 10 height 11
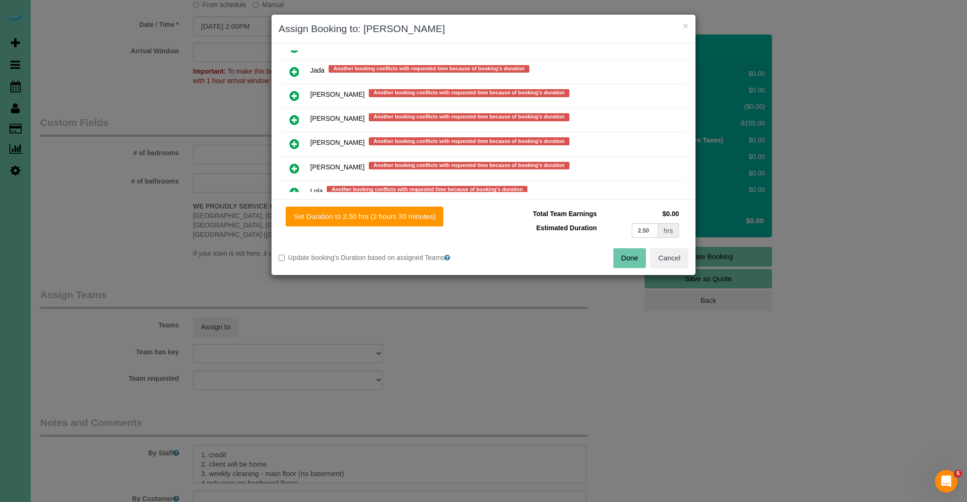
click at [292, 163] on icon at bounding box center [294, 168] width 10 height 11
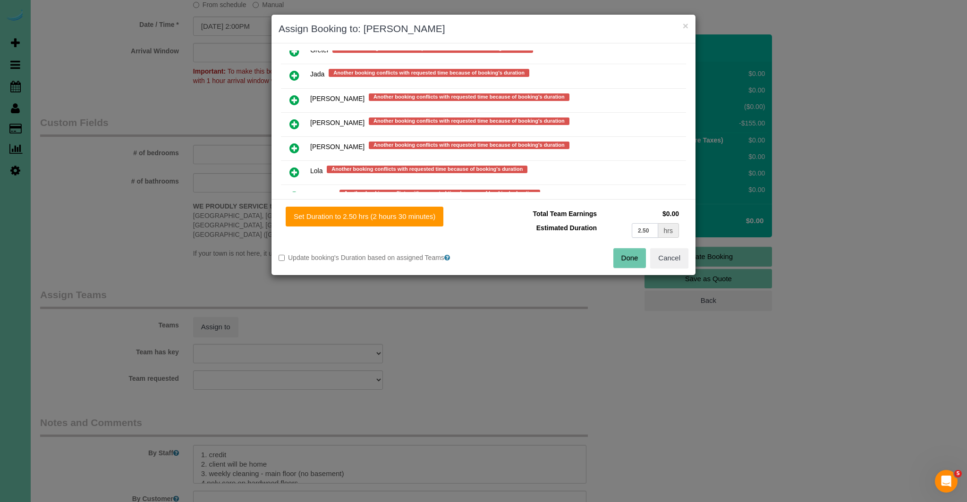
drag, startPoint x: 652, startPoint y: 229, endPoint x: 620, endPoint y: 231, distance: 32.6
click at [620, 231] on td "2.50 hrs" at bounding box center [640, 230] width 82 height 19
type input "1.25"
click at [374, 222] on button "Set Duration to 1.25 hrs (1 hour 15 minutes)" at bounding box center [363, 217] width 154 height 20
type input "1.25"
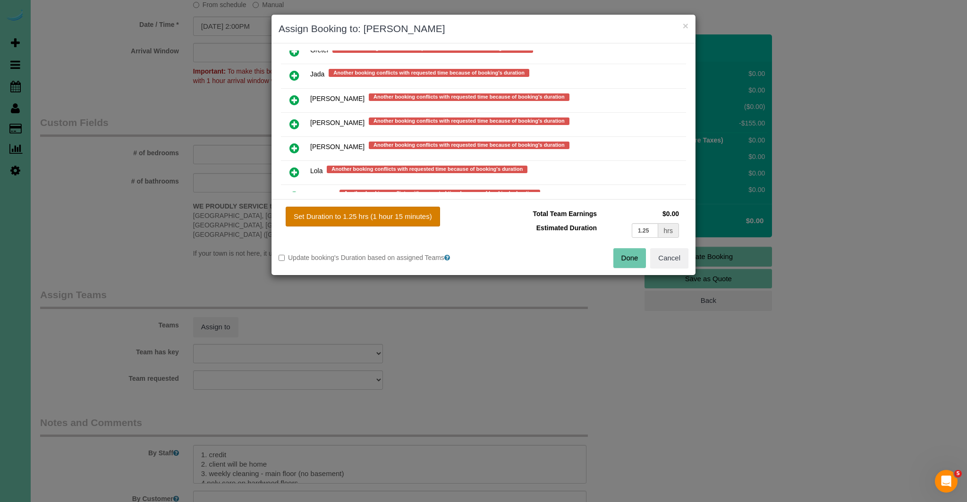
type input "1.25"
click at [637, 261] on button "Done" at bounding box center [629, 258] width 33 height 20
type input "01:15"
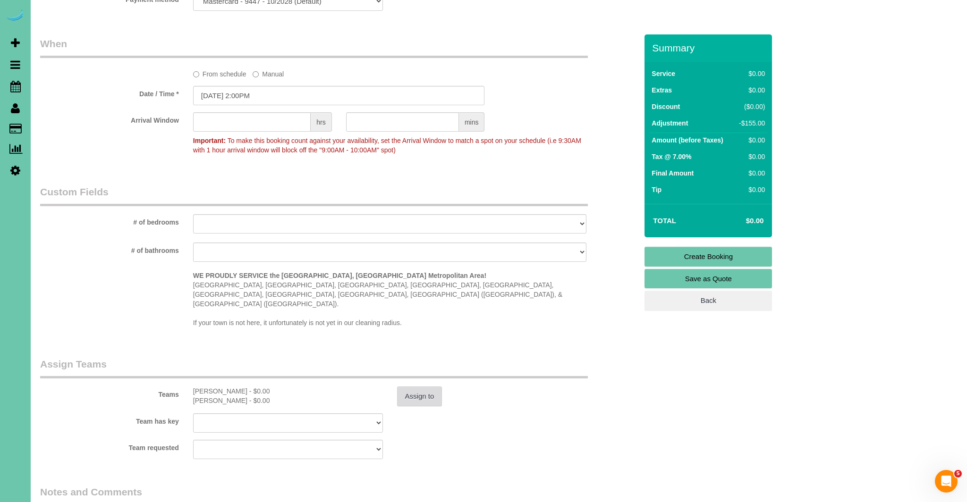
scroll to position [665, 0]
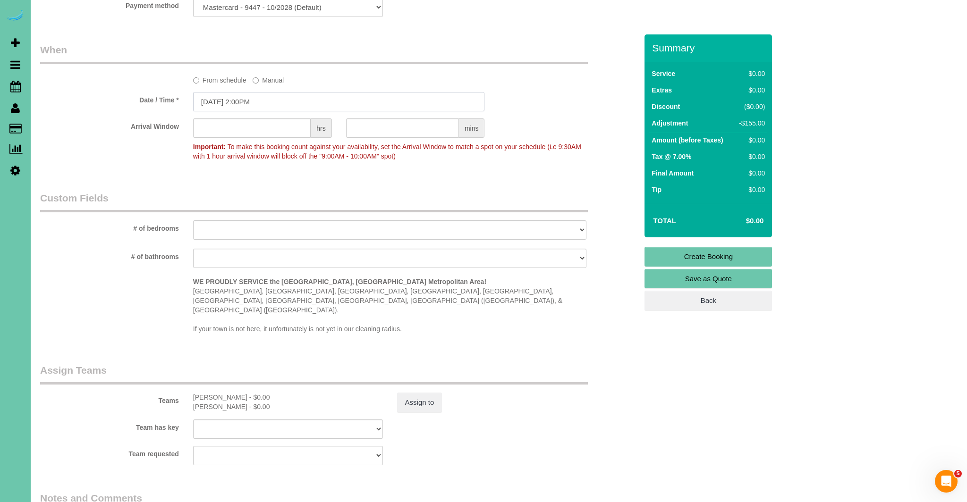
click at [240, 101] on input "[DATE] 2:00PM" at bounding box center [339, 101] width 292 height 19
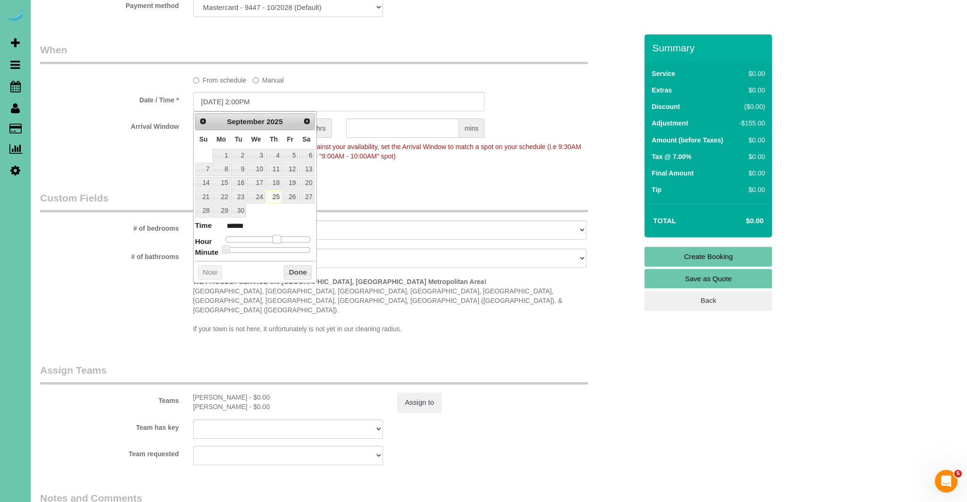
type input "[DATE] 3:00PM"
type input "******"
drag, startPoint x: 276, startPoint y: 238, endPoint x: 282, endPoint y: 238, distance: 6.1
click at [282, 238] on span at bounding box center [280, 239] width 8 height 8
click at [288, 271] on button "Done" at bounding box center [298, 272] width 28 height 15
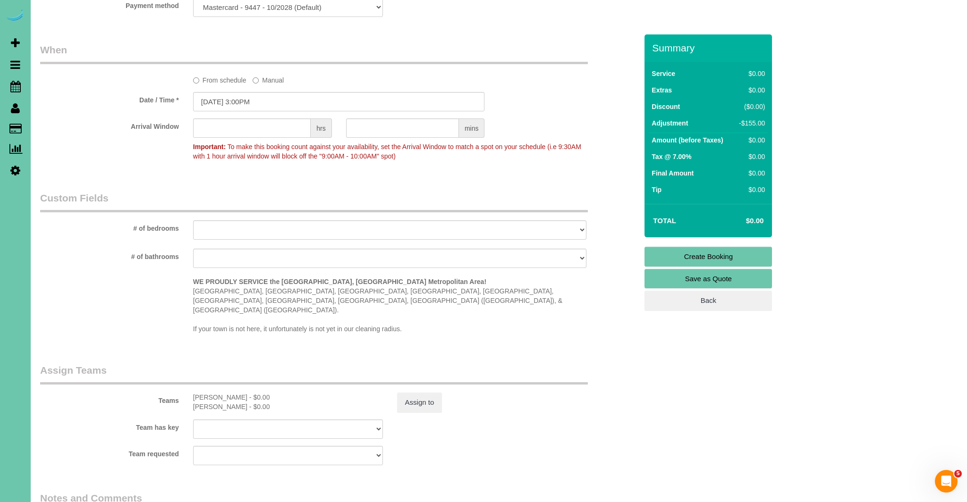
click at [744, 259] on link "Create Booking" at bounding box center [707, 257] width 127 height 20
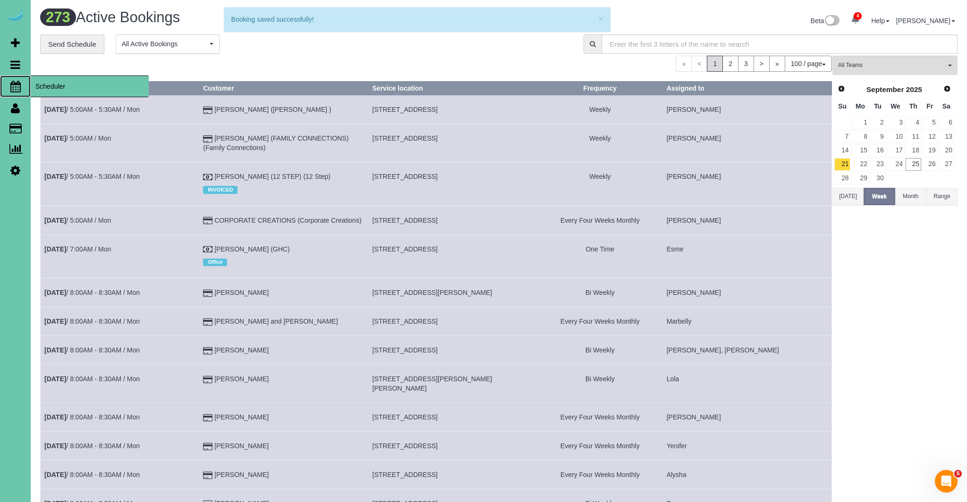
click at [17, 86] on icon at bounding box center [15, 86] width 10 height 11
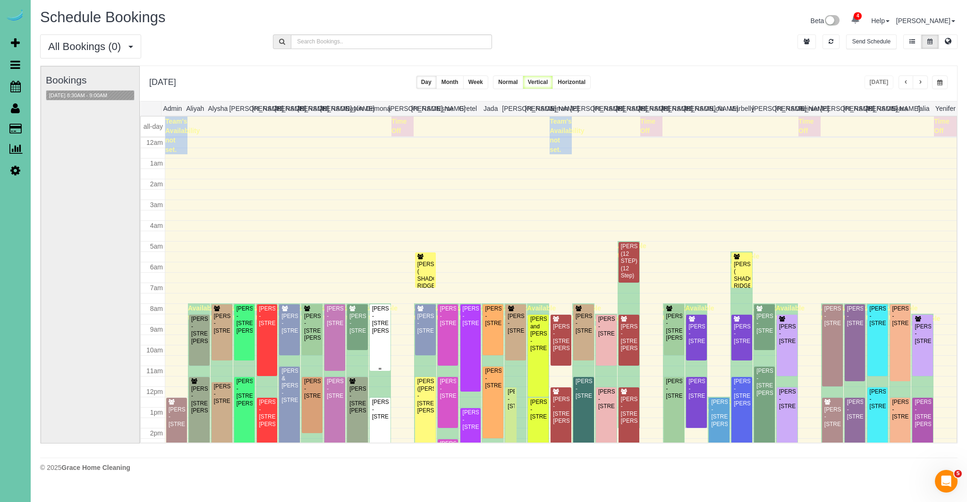
scroll to position [125, 0]
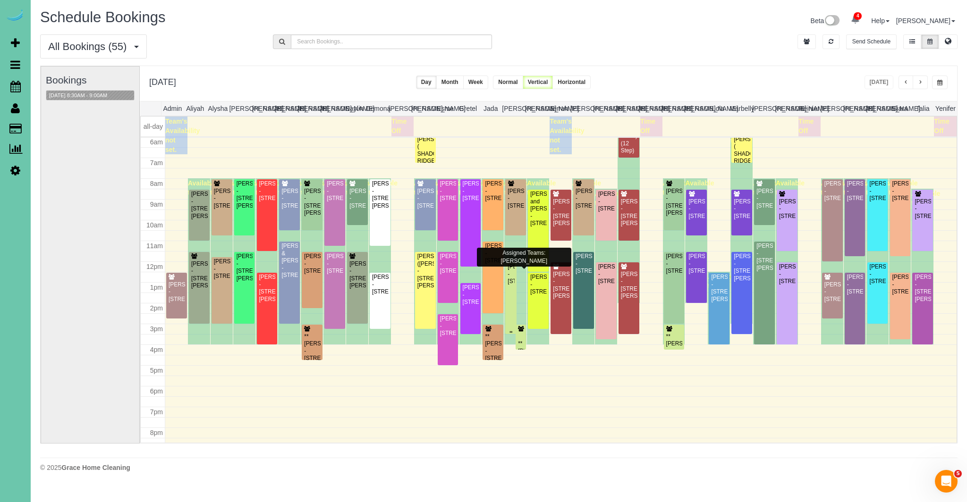
click at [511, 285] on div "[PERSON_NAME] - [STREET_ADDRESS]" at bounding box center [511, 274] width 8 height 22
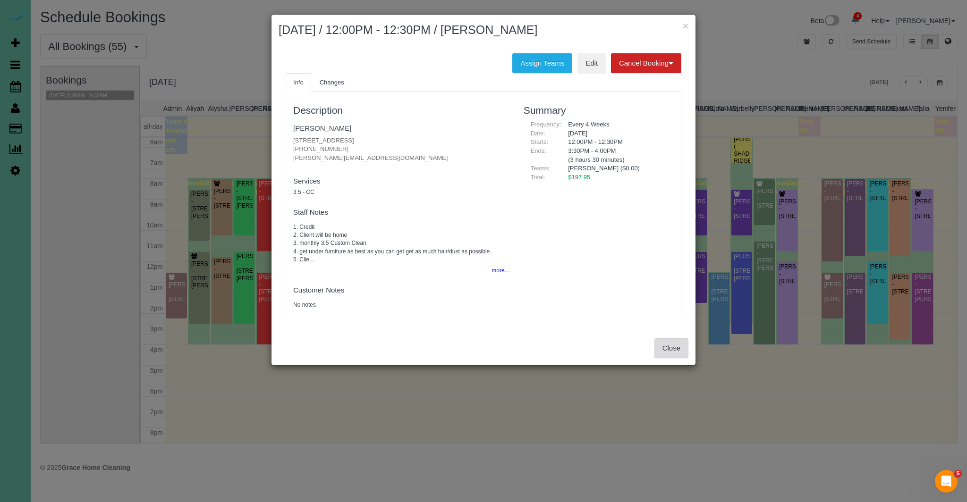
click at [668, 347] on button "Close" at bounding box center [671, 348] width 34 height 20
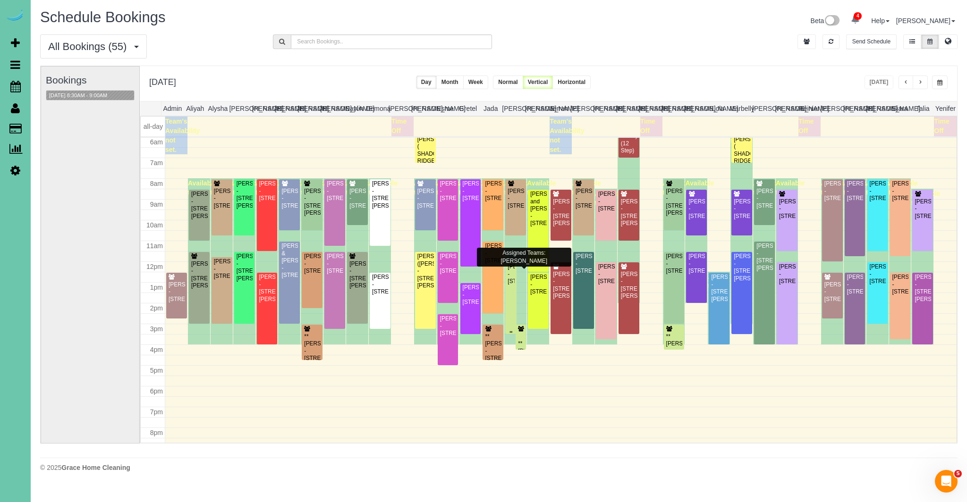
click at [510, 285] on div "[PERSON_NAME] - [STREET_ADDRESS]" at bounding box center [511, 274] width 8 height 22
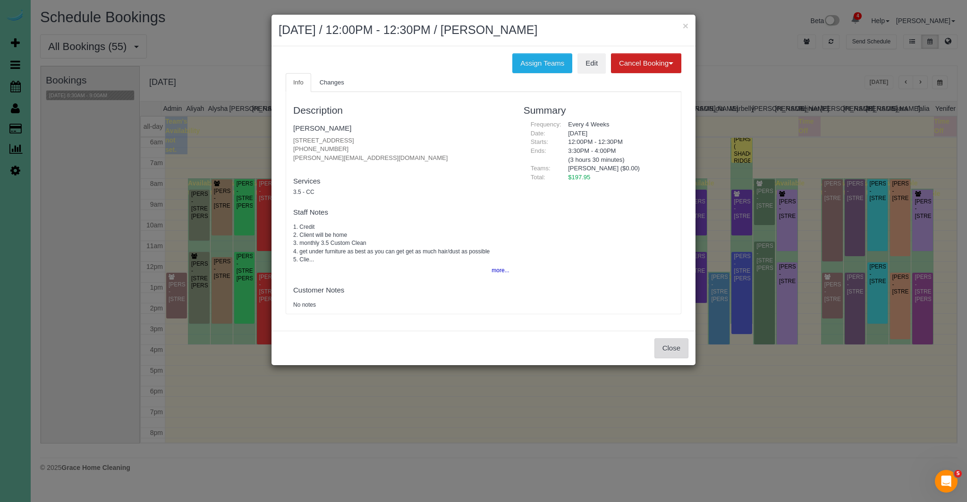
click at [676, 352] on button "Close" at bounding box center [671, 348] width 34 height 20
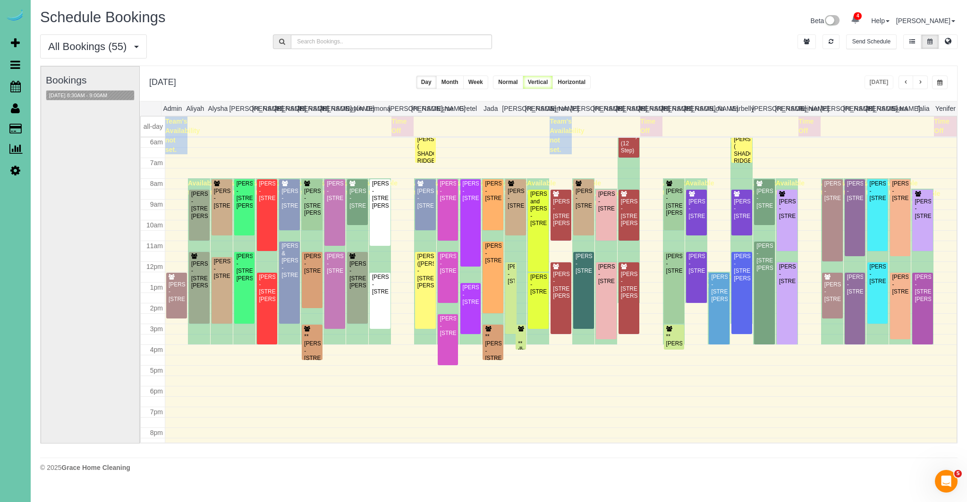
click at [523, 341] on div "**[PERSON_NAME] - [STREET_ADDRESS]" at bounding box center [520, 354] width 7 height 29
click at [523, 341] on body "4 Beta Your Notifications You have 0 alerts × You have 6 to charge for [DATE] ×…" at bounding box center [483, 251] width 967 height 502
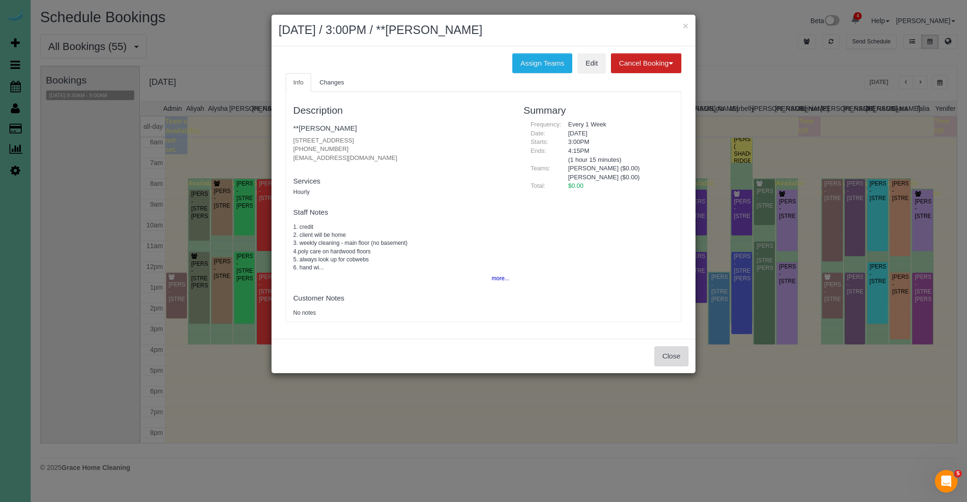
click at [676, 358] on button "Close" at bounding box center [671, 357] width 34 height 20
